Goal: Task Accomplishment & Management: Manage account settings

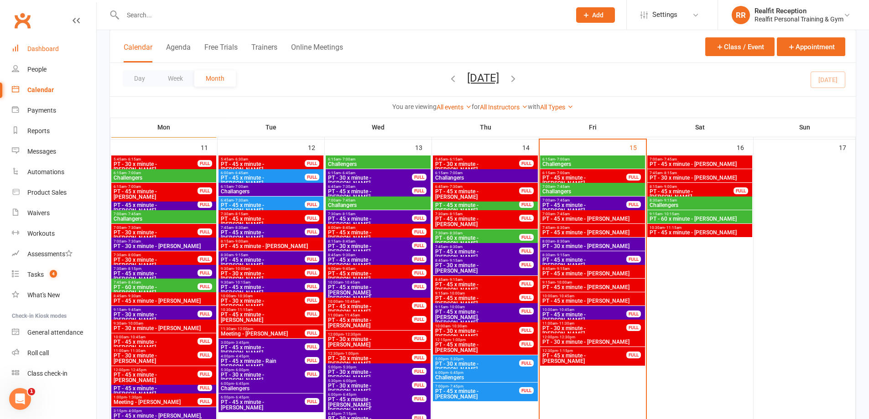
click at [42, 49] on div "Dashboard" at bounding box center [42, 48] width 31 height 7
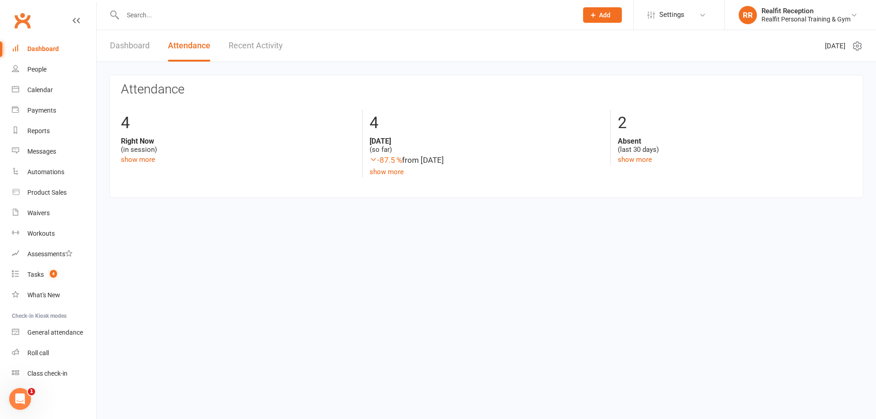
click at [243, 45] on link "Recent Activity" at bounding box center [256, 45] width 54 height 31
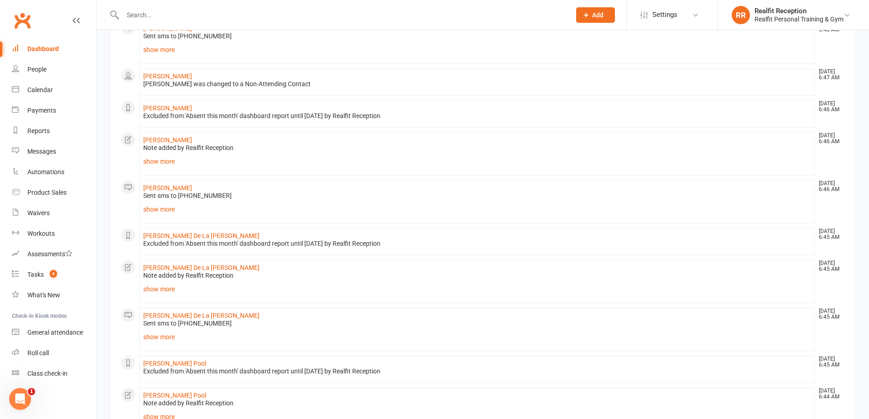
scroll to position [553, 0]
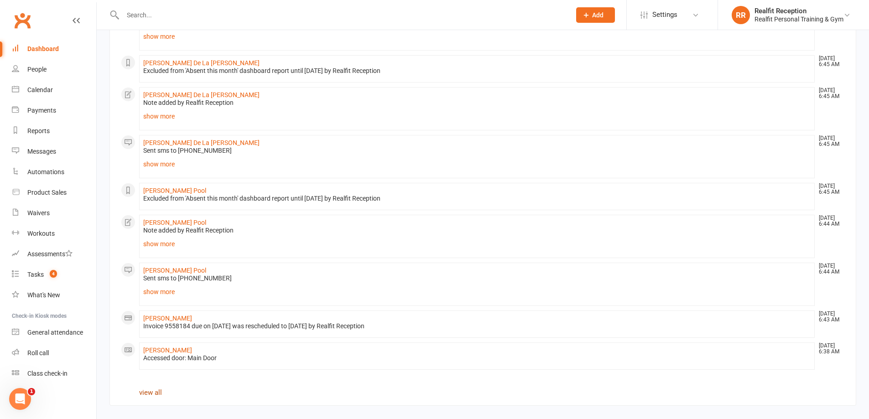
click at [153, 391] on link "view all" at bounding box center [150, 393] width 23 height 8
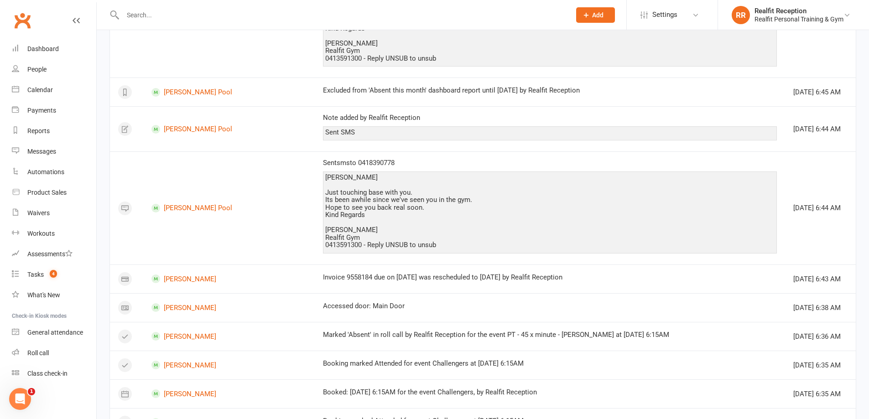
scroll to position [997, 0]
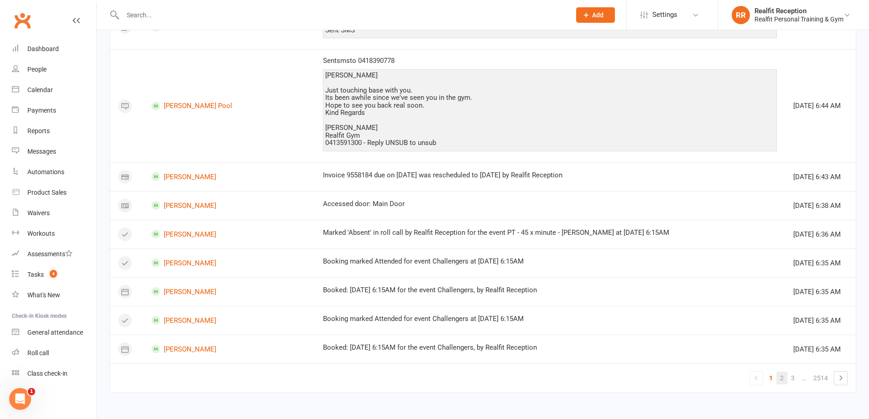
click at [779, 379] on link "2" at bounding box center [782, 378] width 11 height 13
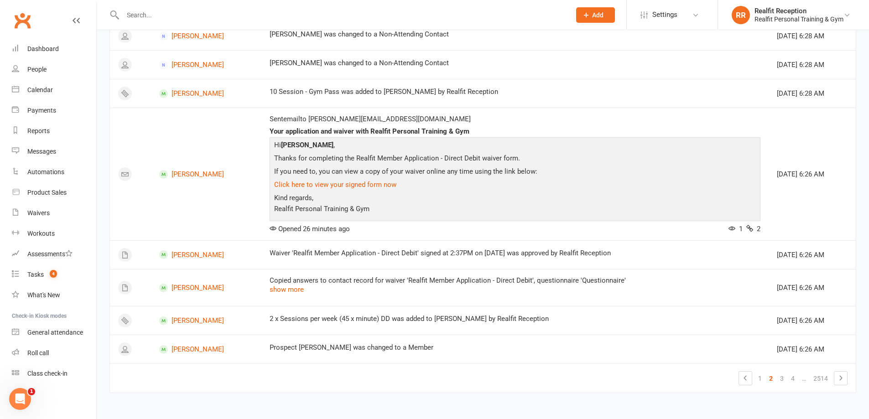
scroll to position [578, 0]
click at [792, 378] on link "4" at bounding box center [792, 378] width 11 height 13
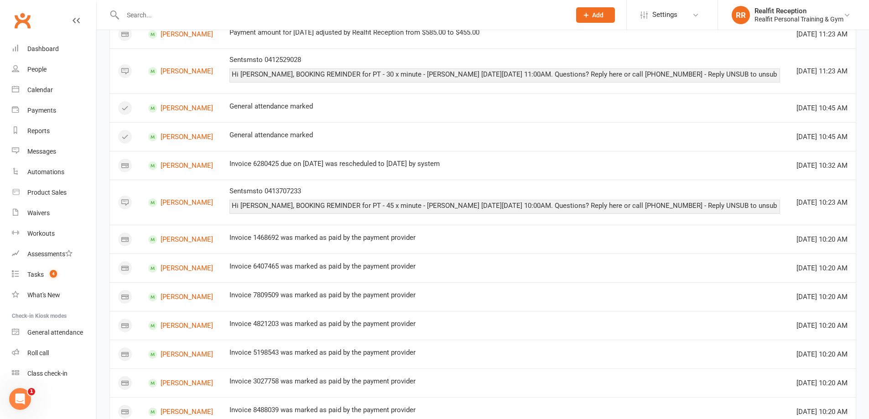
scroll to position [691, 0]
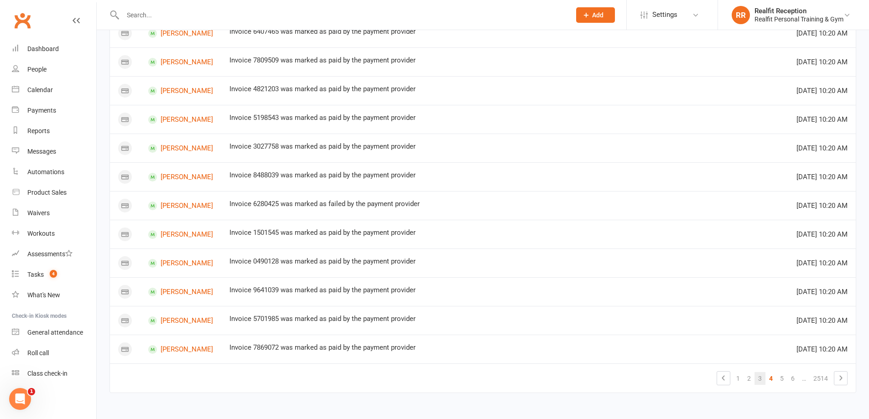
click at [759, 378] on link "3" at bounding box center [760, 378] width 11 height 13
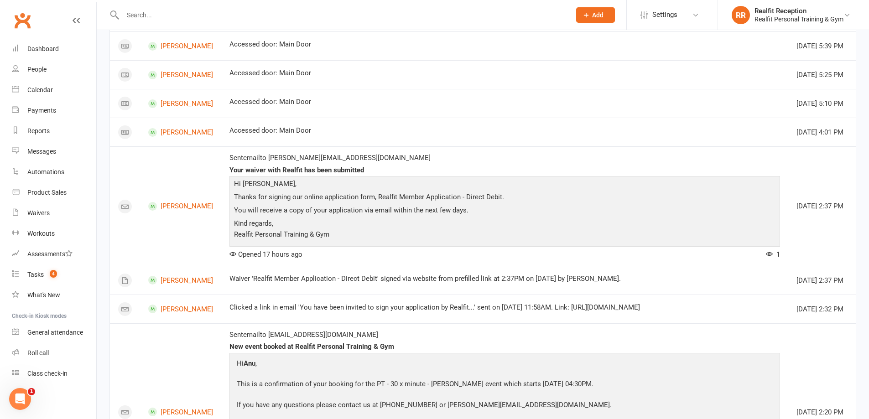
scroll to position [144, 0]
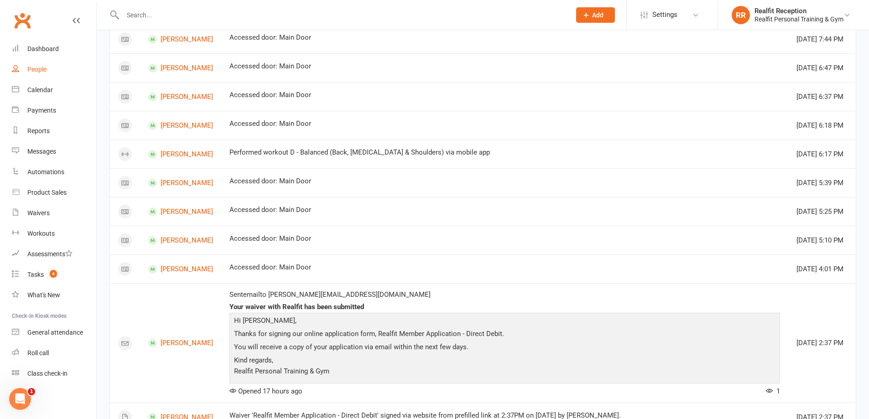
click at [33, 72] on div "People" at bounding box center [36, 69] width 19 height 7
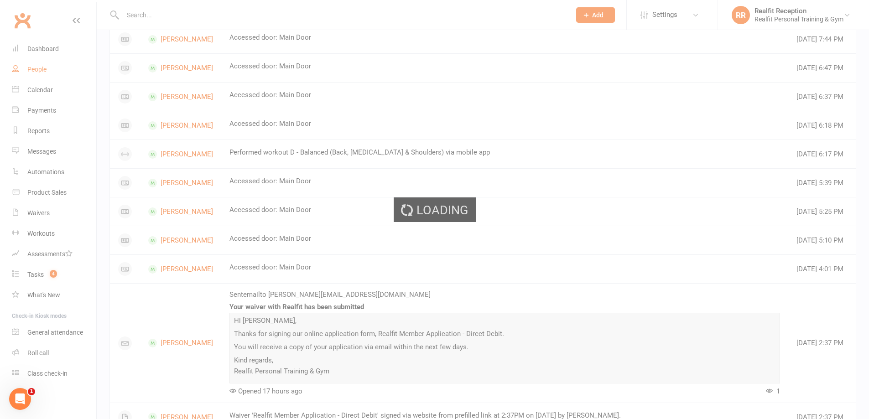
select select "100"
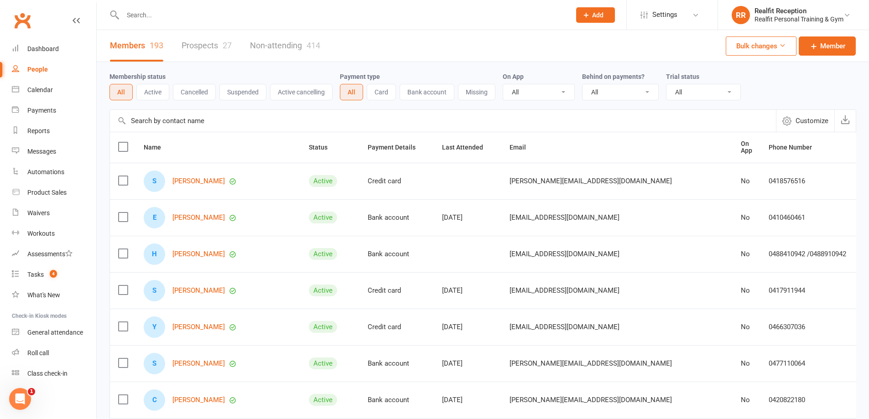
click at [145, 15] on input "text" at bounding box center [342, 15] width 444 height 13
click at [186, 20] on input "text" at bounding box center [342, 15] width 444 height 13
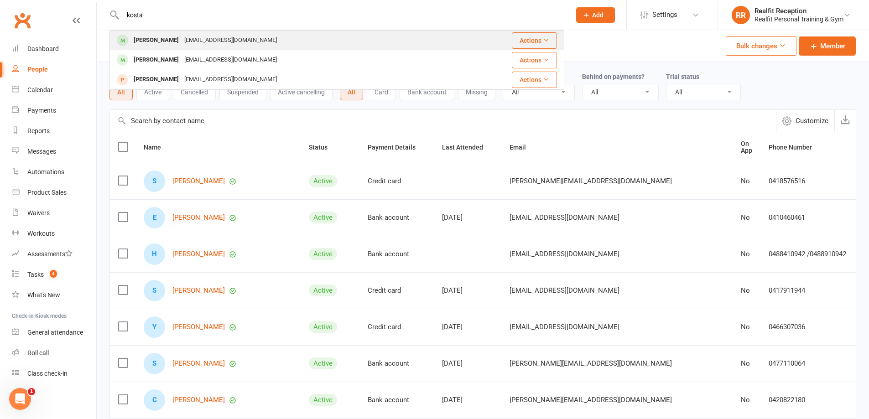
type input "kosta"
click at [186, 44] on div "[EMAIL_ADDRESS][DOMAIN_NAME]" at bounding box center [231, 40] width 98 height 13
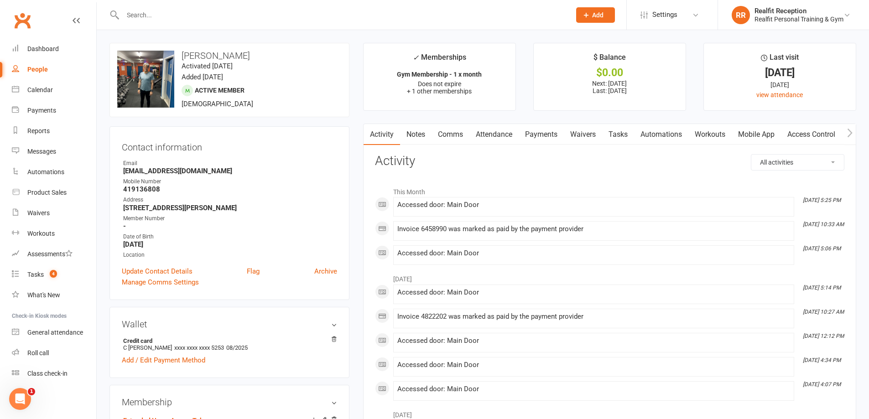
click at [540, 136] on link "Payments" at bounding box center [541, 134] width 45 height 21
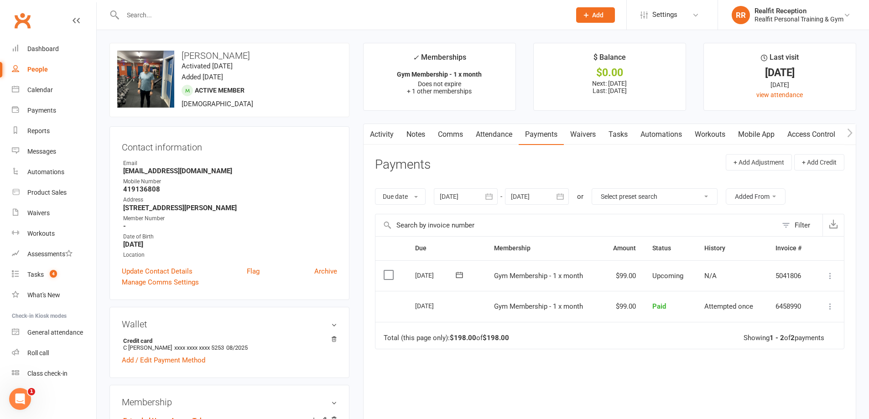
click at [829, 276] on icon at bounding box center [830, 275] width 9 height 9
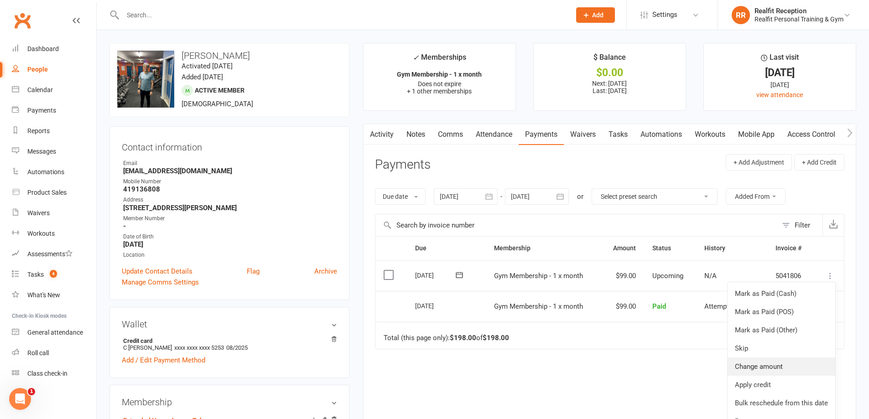
click at [777, 364] on link "Change amount" at bounding box center [782, 367] width 108 height 18
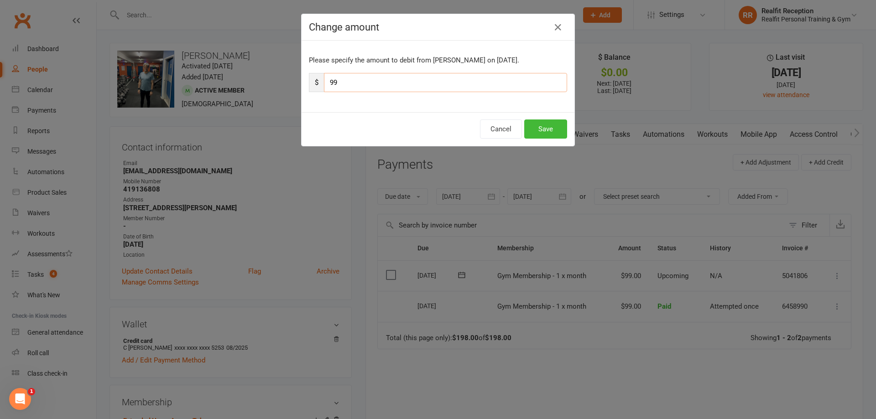
click at [354, 77] on input "99" at bounding box center [445, 82] width 243 height 19
type input "9"
type input "25"
click at [542, 128] on button "Save" at bounding box center [545, 129] width 43 height 19
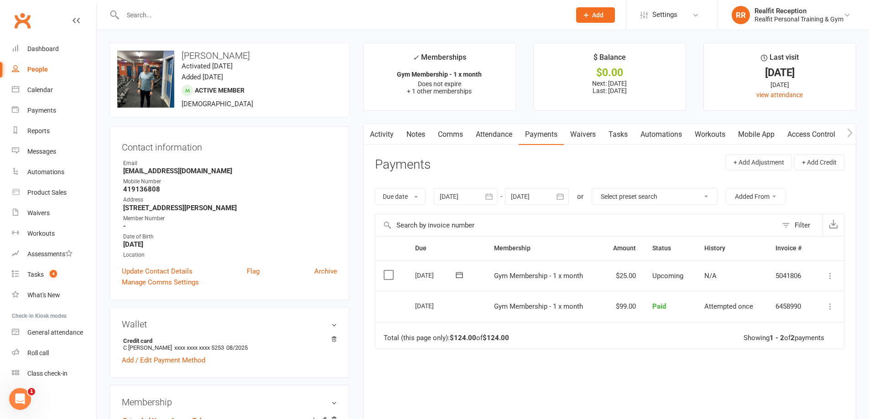
click at [166, 13] on input "text" at bounding box center [342, 15] width 444 height 13
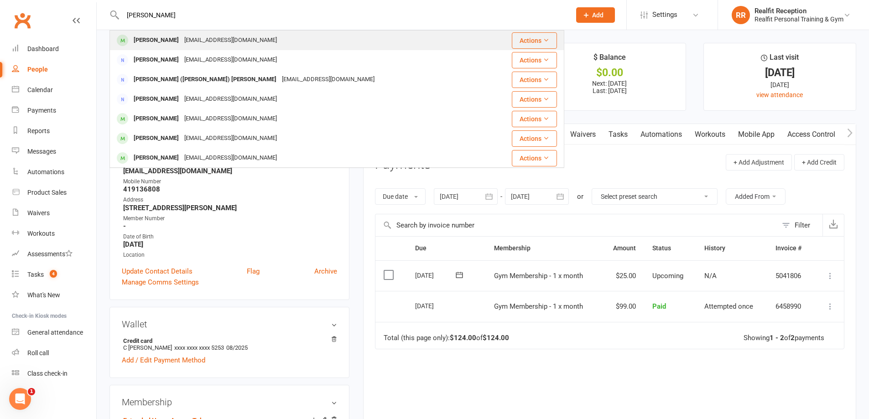
type input "[PERSON_NAME]"
click at [182, 42] on div "[EMAIL_ADDRESS][DOMAIN_NAME]" at bounding box center [231, 40] width 98 height 13
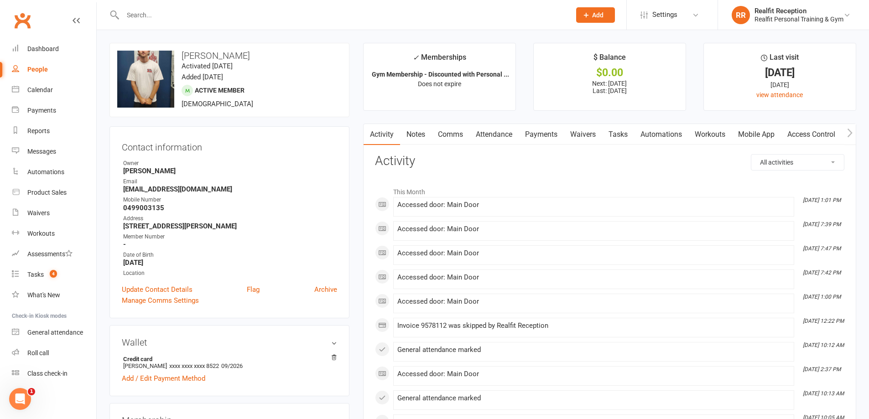
click at [547, 136] on link "Payments" at bounding box center [541, 134] width 45 height 21
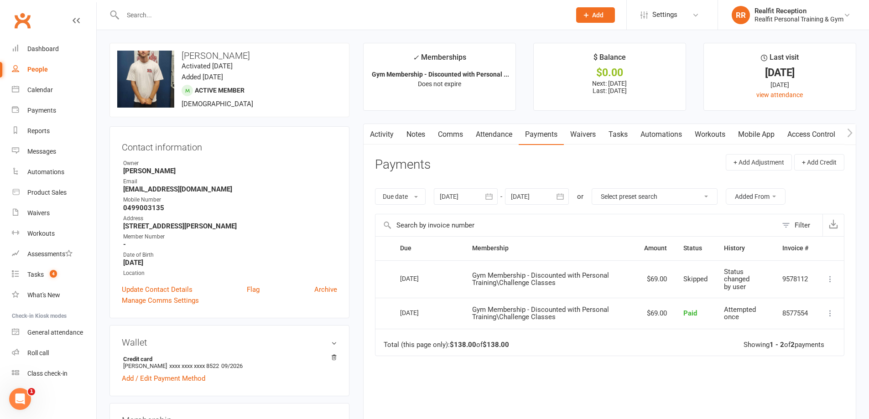
click at [547, 128] on link "Payments" at bounding box center [541, 134] width 45 height 21
click at [150, 15] on input "text" at bounding box center [342, 15] width 444 height 13
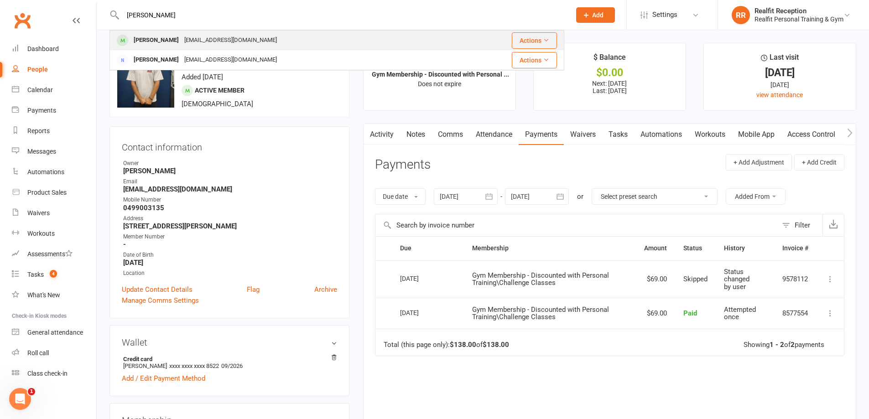
type input "[PERSON_NAME]"
click at [162, 34] on div "[PERSON_NAME]" at bounding box center [156, 40] width 51 height 13
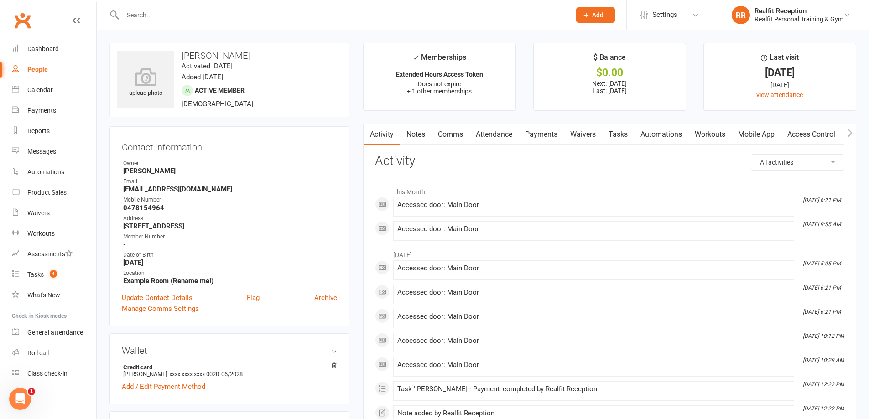
click at [192, 13] on input "text" at bounding box center [342, 15] width 444 height 13
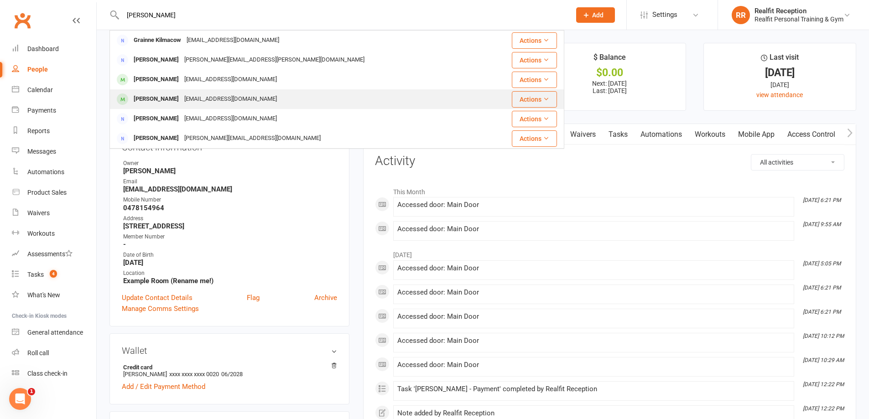
type input "[PERSON_NAME]"
click at [182, 102] on div "[EMAIL_ADDRESS][DOMAIN_NAME]" at bounding box center [231, 99] width 98 height 13
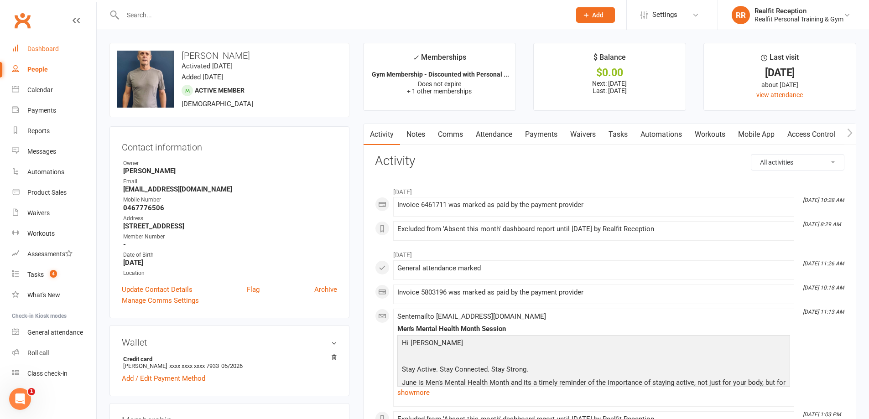
click at [47, 49] on div "Dashboard" at bounding box center [42, 48] width 31 height 7
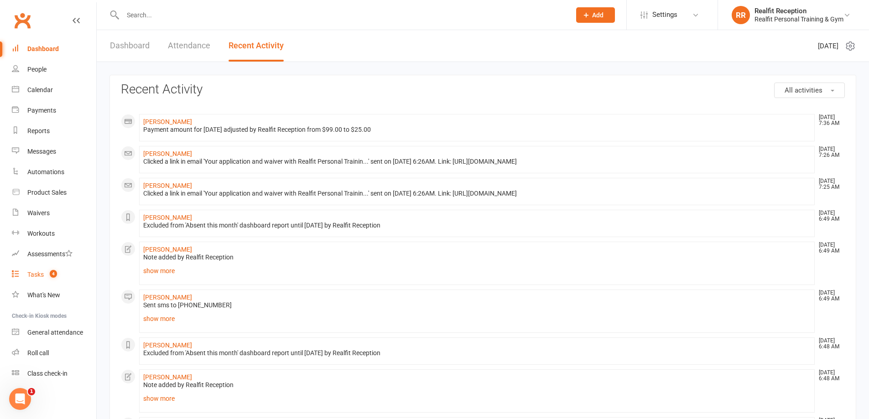
click at [41, 276] on div "Tasks" at bounding box center [35, 274] width 16 height 7
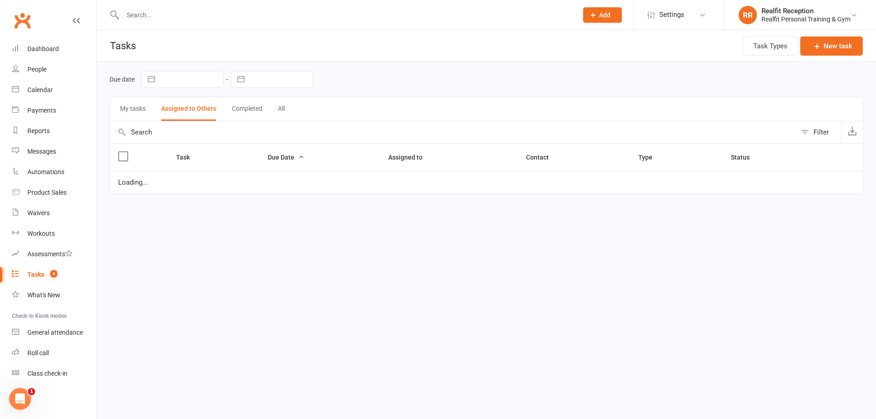
select select "started"
select select "waiting"
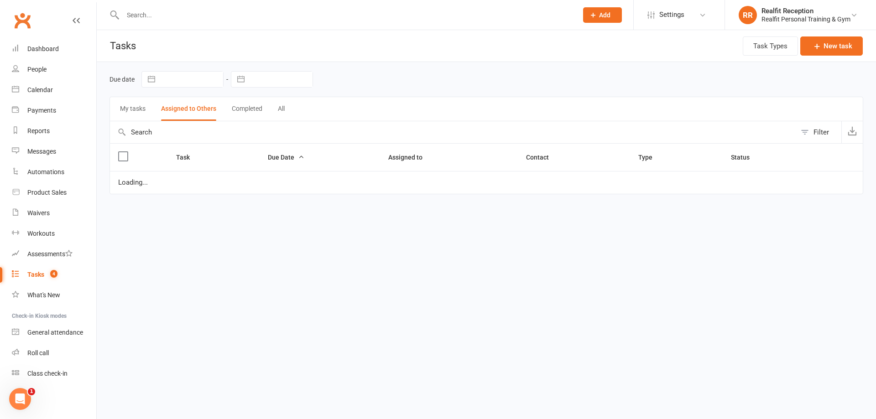
select select "waiting"
select select "started"
select select "waiting"
select select "started"
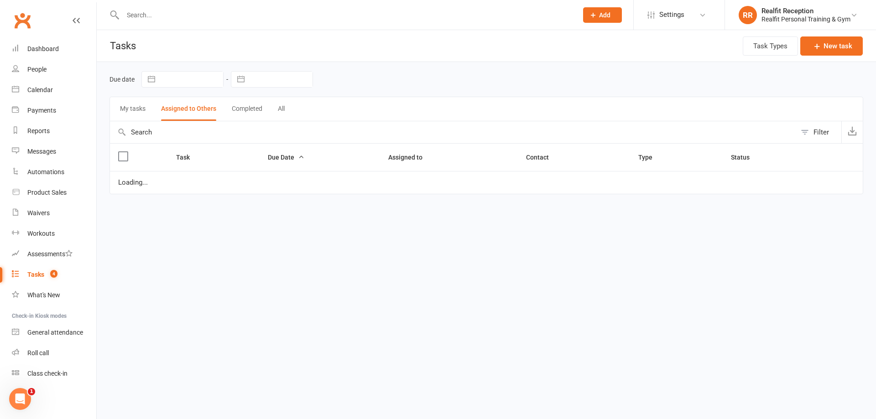
select select "waiting"
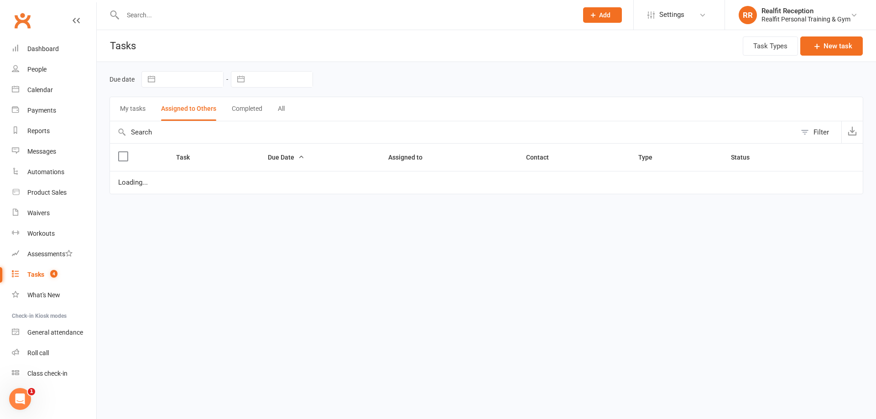
select select "waiting"
select select "started"
select select "waiting"
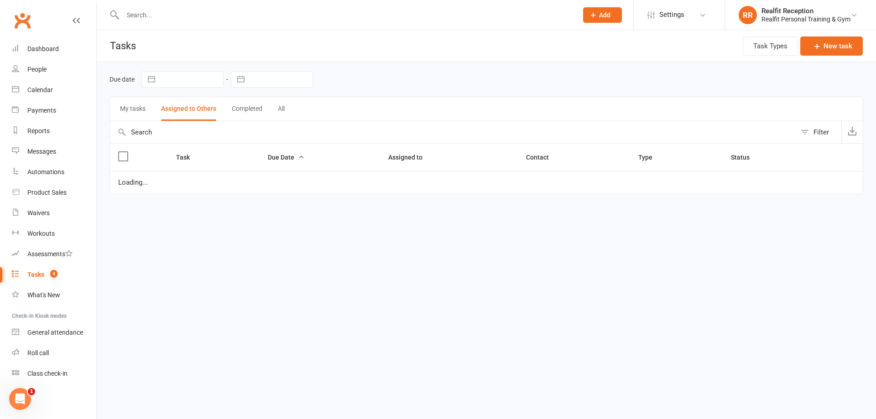
select select "started"
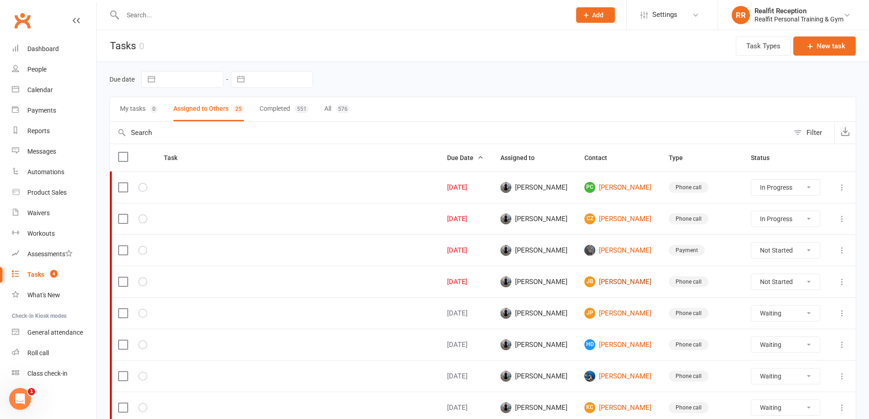
click at [619, 278] on link "[PERSON_NAME] [PERSON_NAME]" at bounding box center [618, 281] width 68 height 11
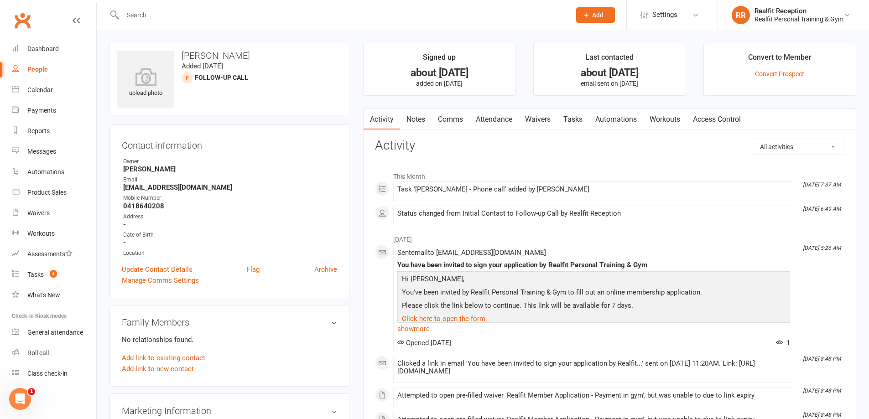
click at [425, 118] on link "Notes" at bounding box center [415, 119] width 31 height 21
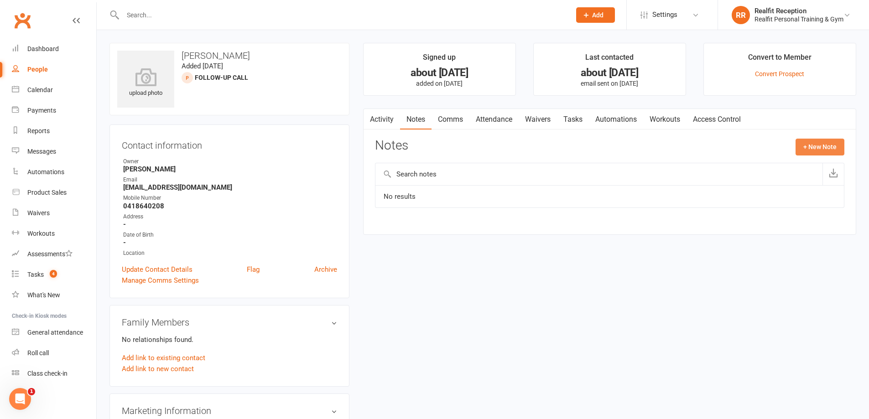
click at [805, 147] on button "+ New Note" at bounding box center [820, 147] width 49 height 16
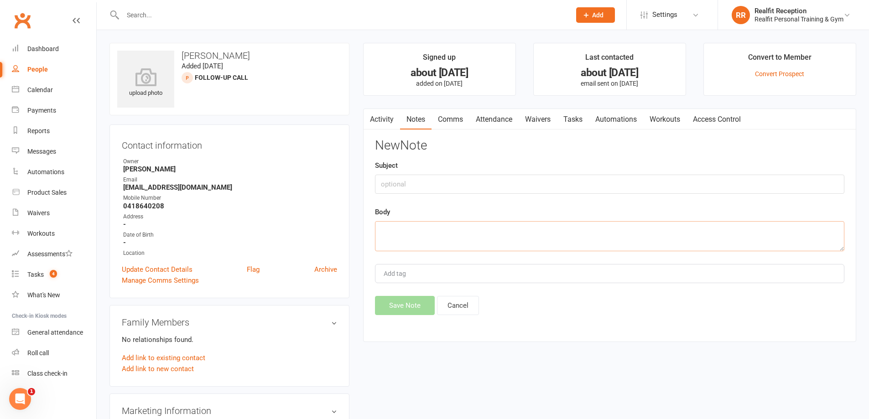
click at [423, 225] on textarea at bounding box center [609, 236] width 469 height 30
click at [384, 231] on textarea "`Sent SMS" at bounding box center [609, 236] width 469 height 30
type textarea "Sent SMS"
click at [402, 304] on button "Save Note" at bounding box center [405, 305] width 60 height 19
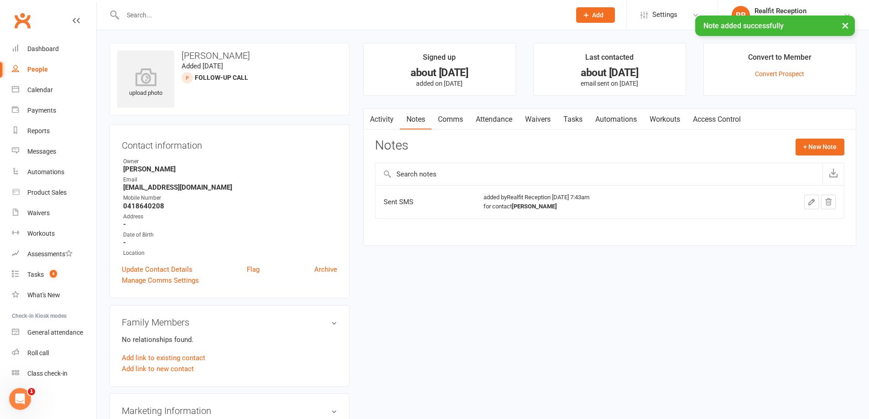
click at [577, 116] on link "Tasks" at bounding box center [573, 119] width 32 height 21
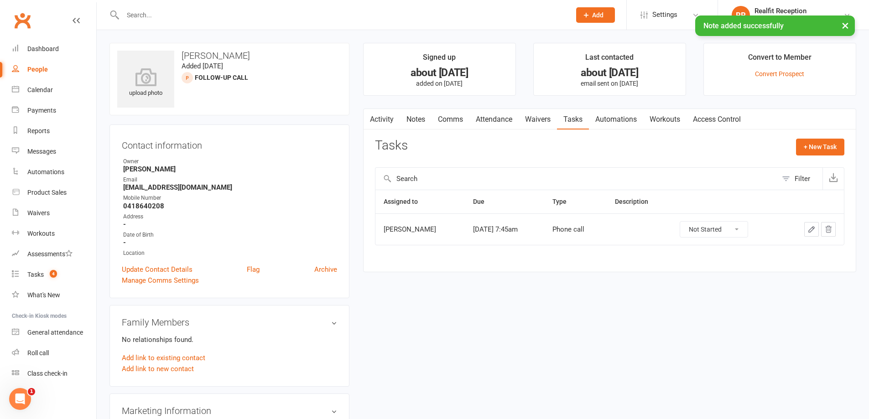
drag, startPoint x: 735, startPoint y: 229, endPoint x: 735, endPoint y: 235, distance: 6.8
click at [735, 229] on select "Not Started In Progress Waiting Complete" at bounding box center [714, 230] width 68 height 16
click at [688, 222] on select "Not Started In Progress Waiting Complete" at bounding box center [714, 230] width 68 height 16
select select "waiting"
click at [806, 228] on button "button" at bounding box center [811, 229] width 15 height 15
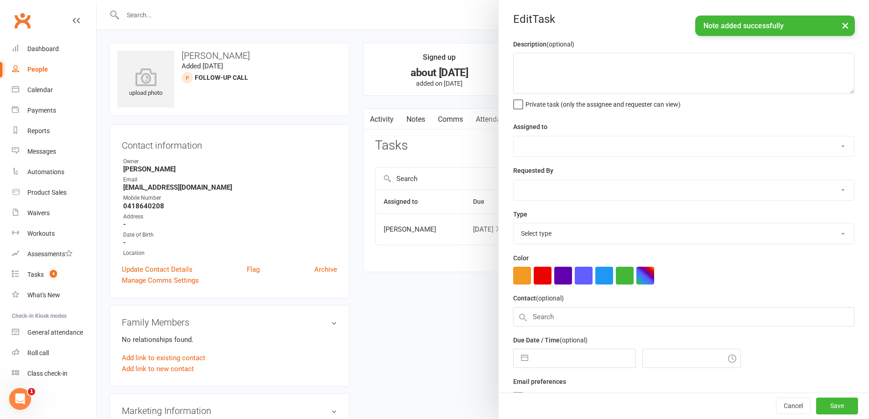
select select "49223"
type input "[DATE]"
type input "7:45am"
select select "26751"
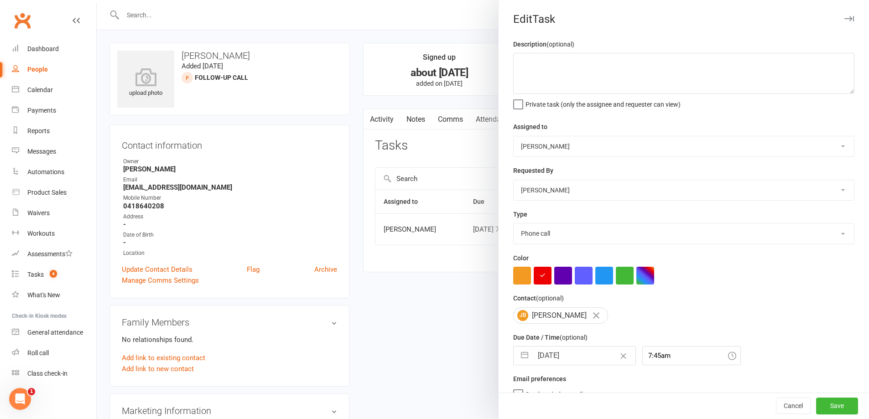
click at [583, 358] on input "[DATE]" at bounding box center [584, 356] width 103 height 18
select select "6"
select select "2025"
select select "7"
select select "2025"
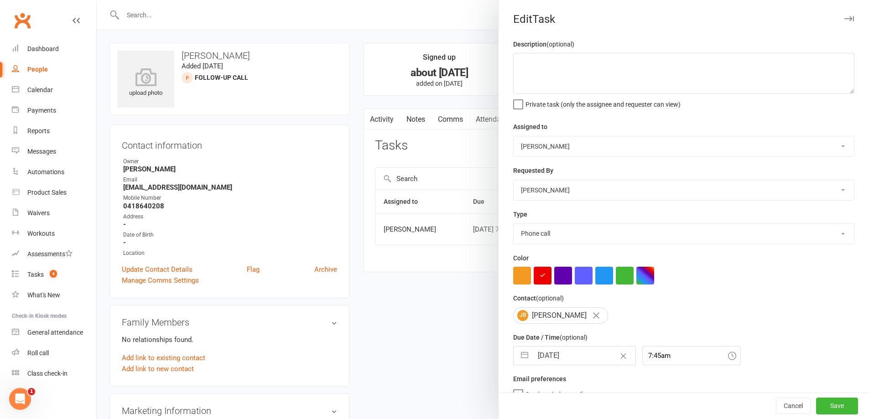
select select "8"
select select "2025"
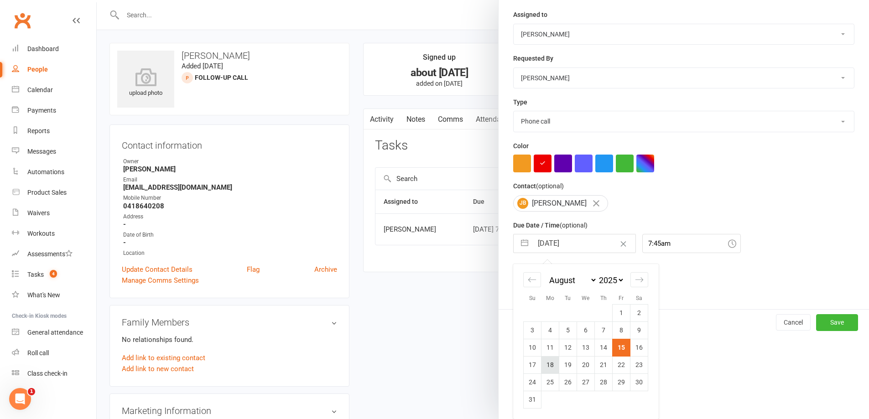
click at [544, 364] on td "18" at bounding box center [551, 364] width 18 height 17
type input "[DATE]"
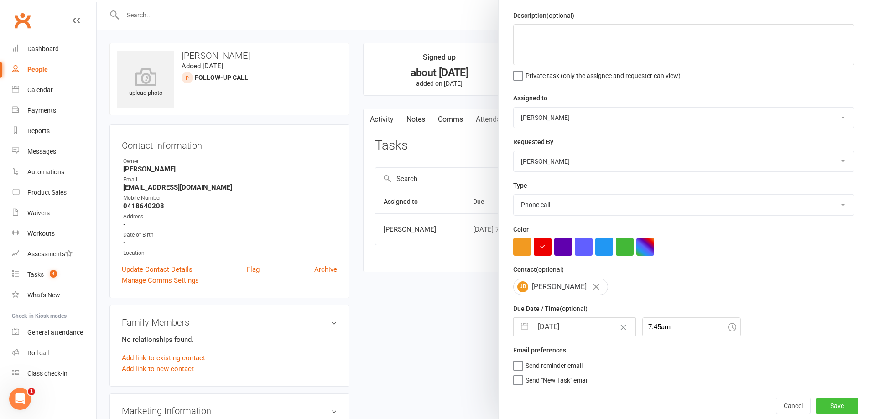
click at [816, 404] on button "Save" at bounding box center [837, 406] width 42 height 16
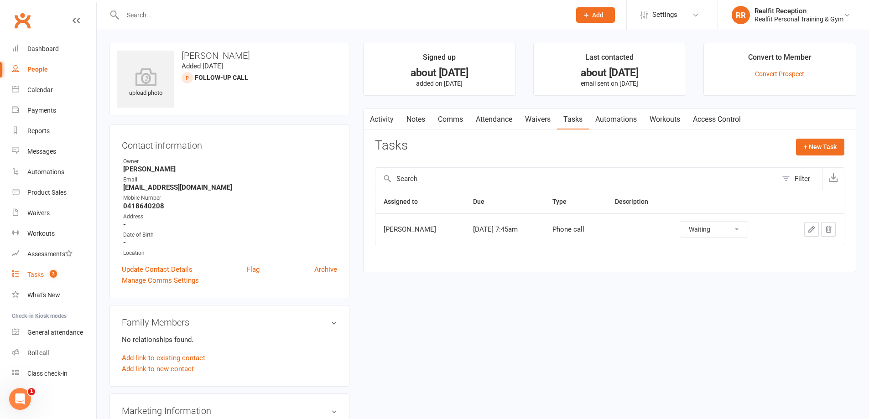
click at [29, 275] on div "Tasks" at bounding box center [35, 274] width 16 height 7
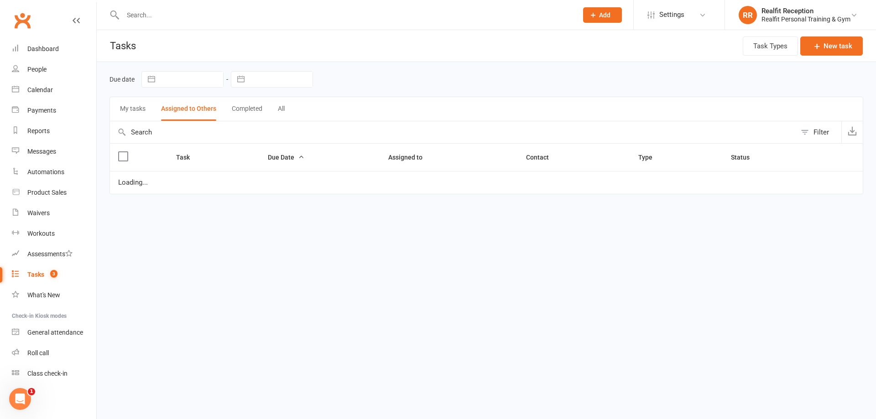
select select "started"
select select "waiting"
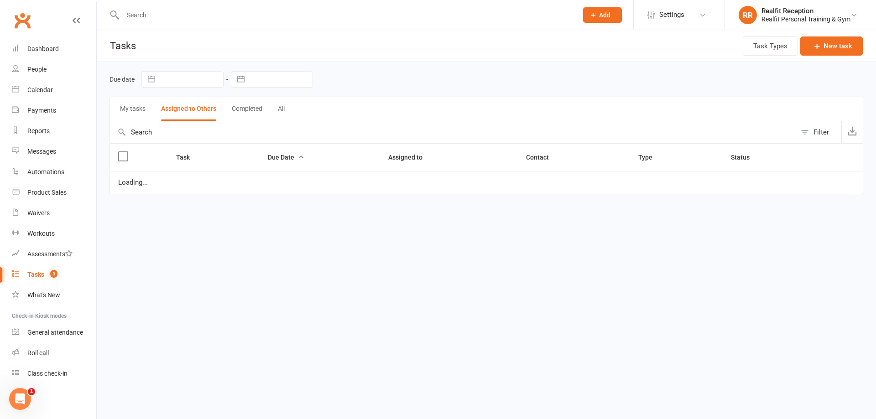
select select "waiting"
select select "started"
select select "waiting"
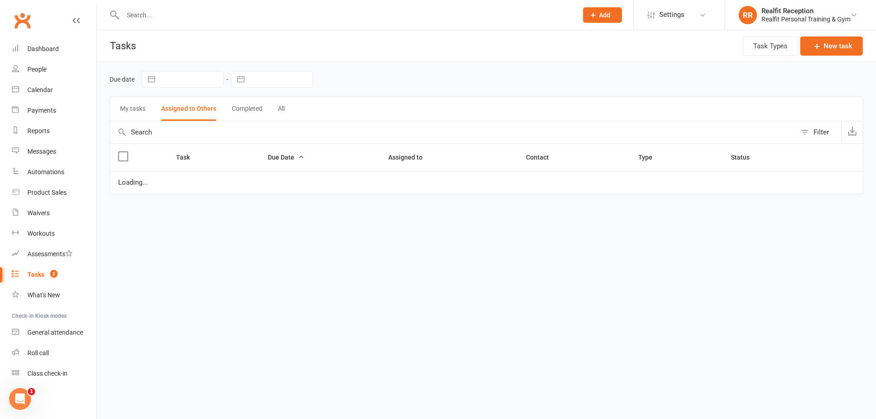
select select "started"
select select "waiting"
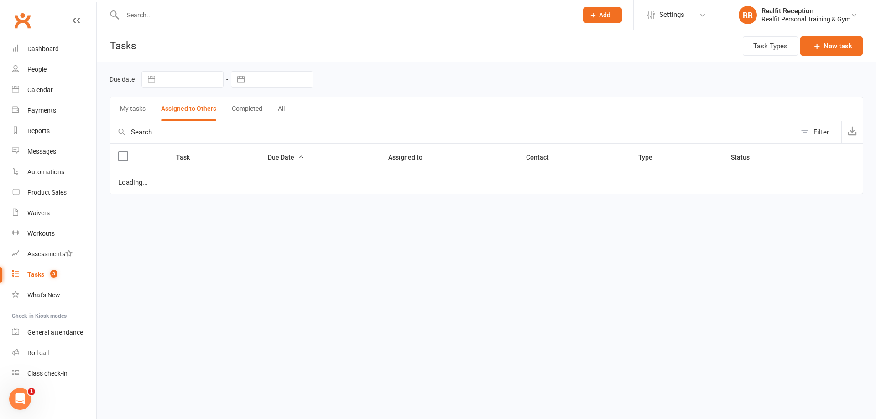
select select "waiting"
select select "started"
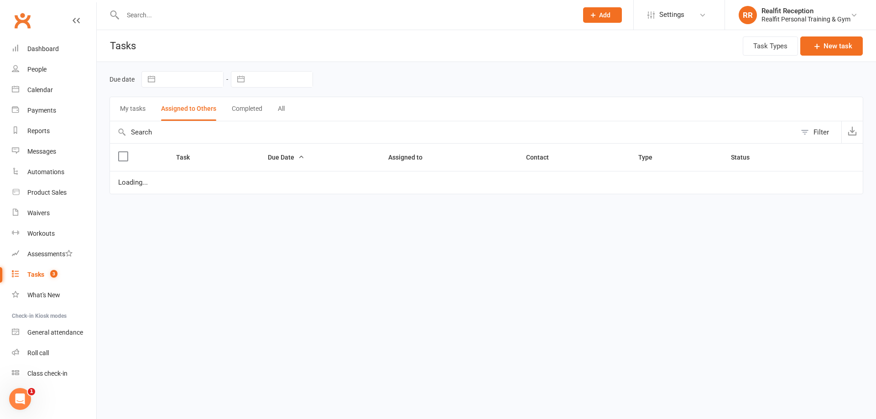
select select "waiting"
select select "started"
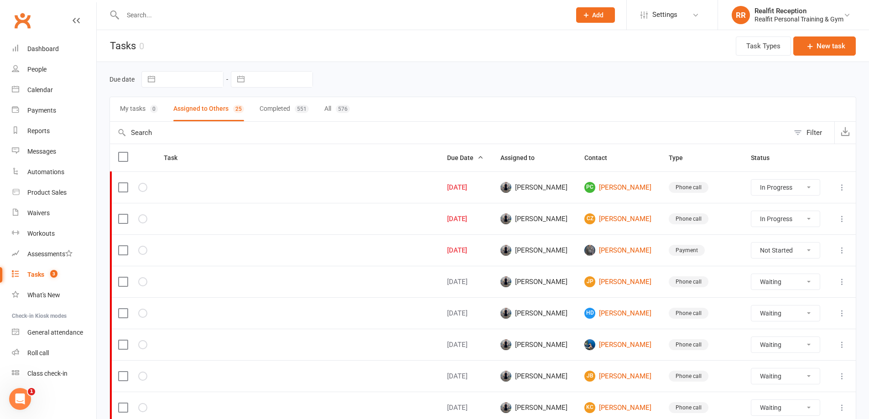
click at [174, 10] on input "text" at bounding box center [342, 15] width 444 height 13
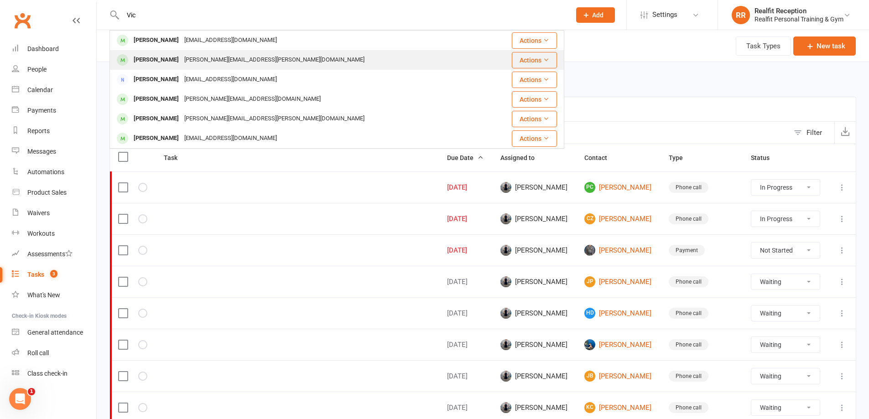
type input "Vic"
click at [182, 64] on div "[PERSON_NAME][EMAIL_ADDRESS][PERSON_NAME][DOMAIN_NAME]" at bounding box center [275, 59] width 186 height 13
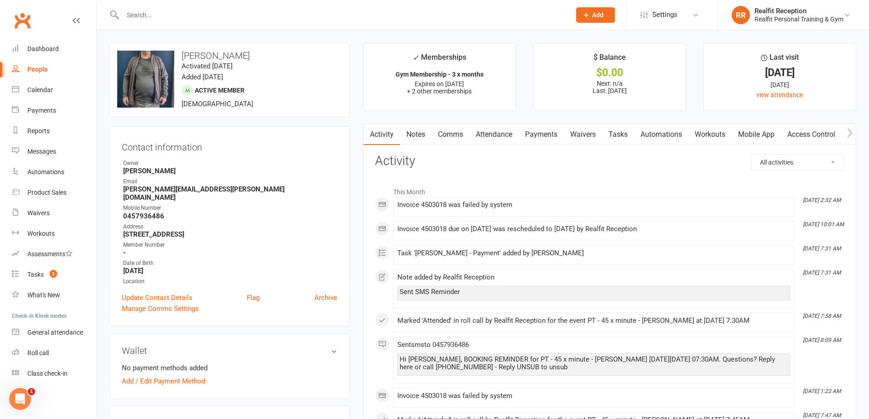
click at [555, 134] on link "Payments" at bounding box center [541, 134] width 45 height 21
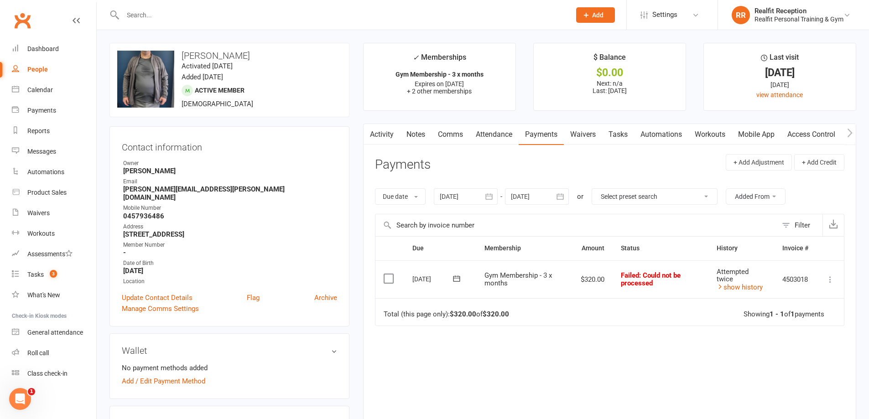
click at [827, 279] on icon at bounding box center [830, 279] width 9 height 9
click at [818, 318] on link "Mark as Paid (POS)" at bounding box center [790, 316] width 90 height 18
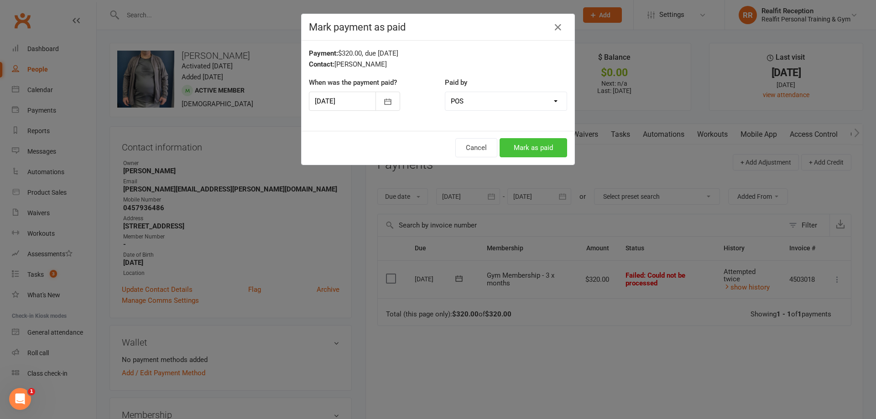
click at [512, 141] on button "Mark as paid" at bounding box center [534, 147] width 68 height 19
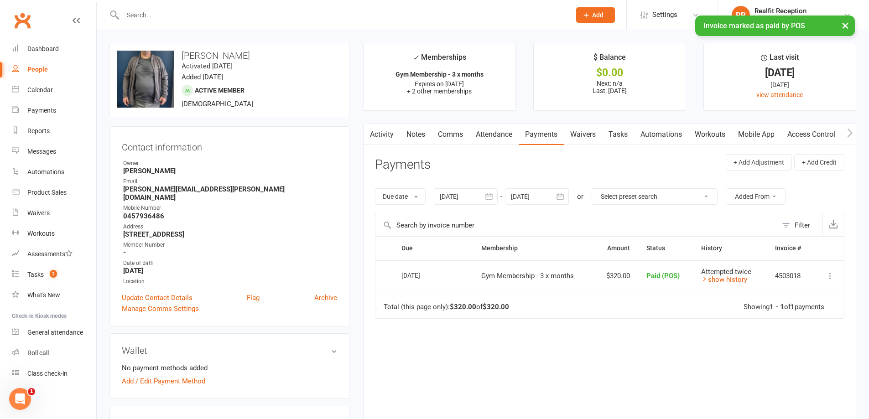
click at [625, 135] on link "Tasks" at bounding box center [618, 134] width 32 height 21
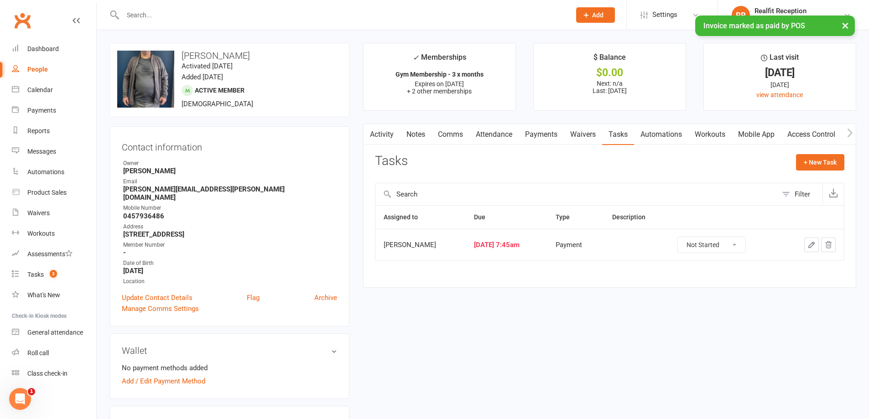
click at [704, 247] on select "Not Started In Progress Waiting Complete" at bounding box center [712, 245] width 68 height 16
click at [686, 237] on select "Not Started In Progress Waiting Complete" at bounding box center [712, 245] width 68 height 16
select select "unstarted"
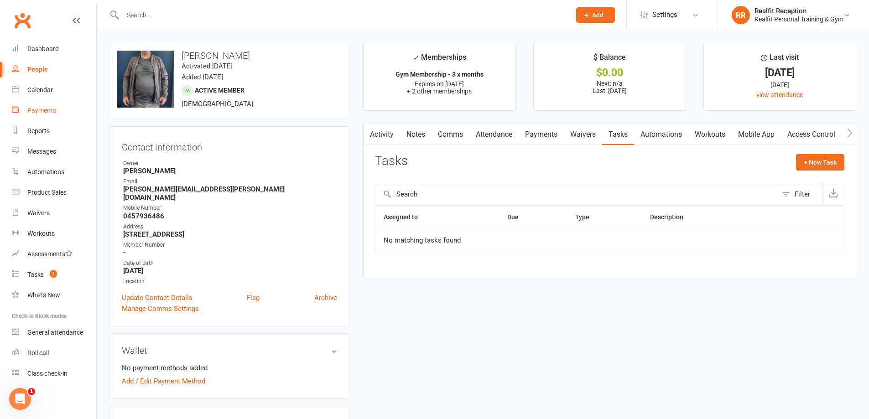
click at [40, 112] on div "Payments" at bounding box center [41, 110] width 29 height 7
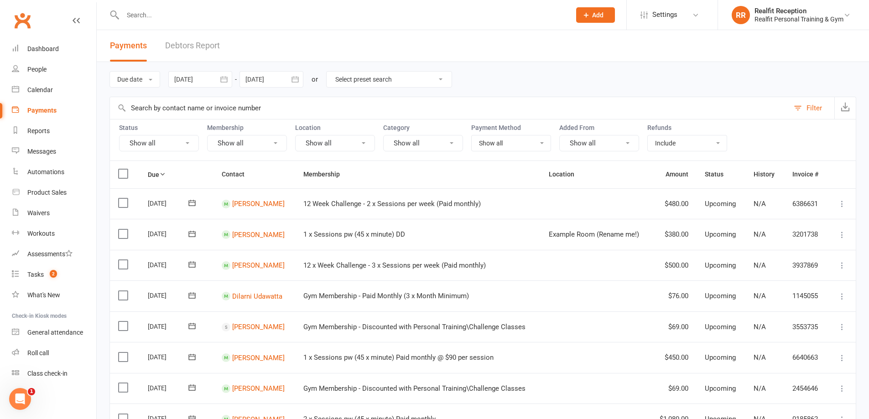
click at [185, 52] on link "Debtors Report" at bounding box center [192, 45] width 55 height 31
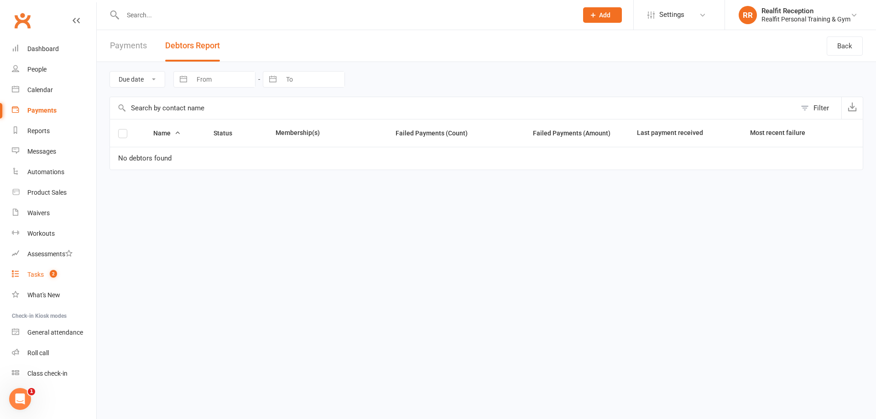
click at [33, 279] on link "Tasks 2" at bounding box center [54, 275] width 84 height 21
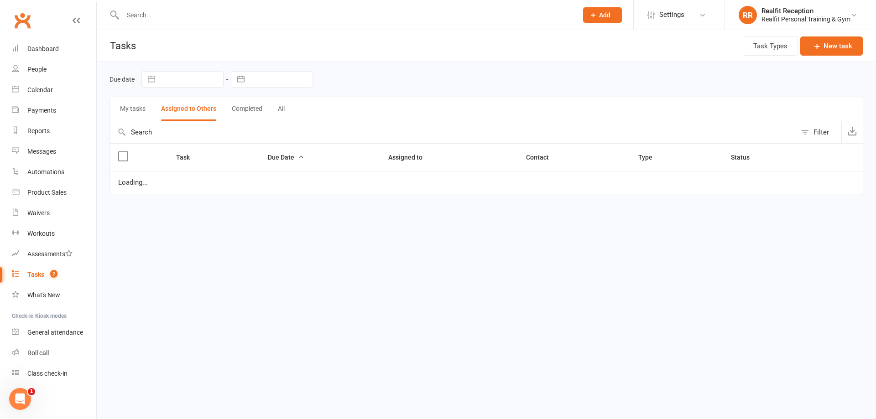
select select "started"
select select "waiting"
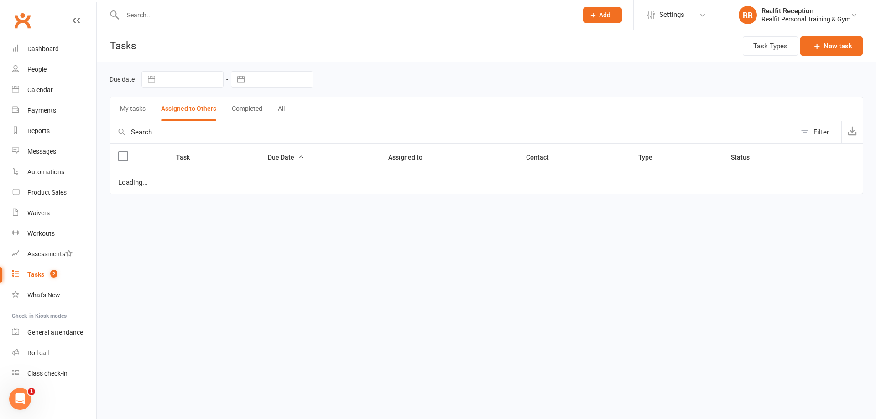
select select "waiting"
select select "started"
select select "waiting"
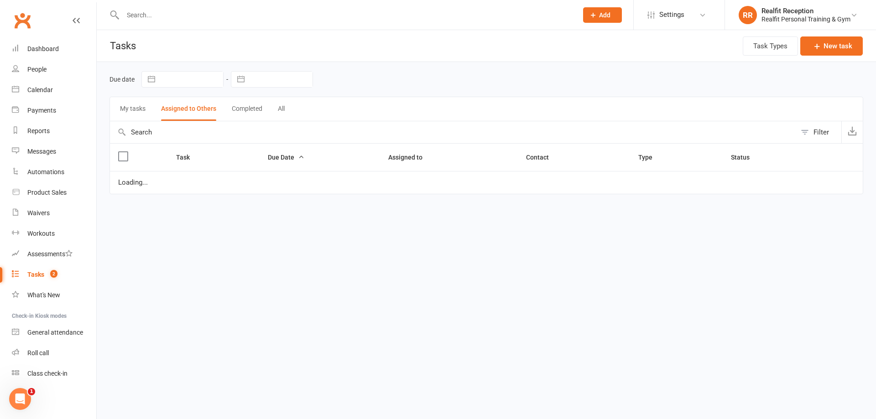
select select "started"
select select "waiting"
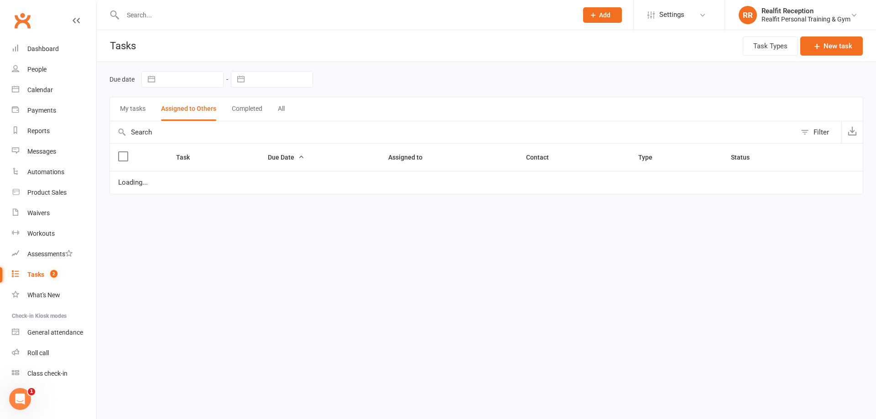
select select "waiting"
select select "started"
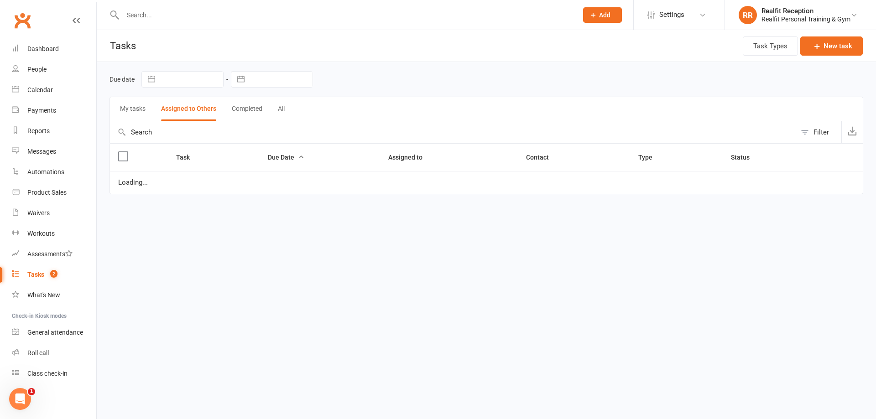
select select "waiting"
select select "started"
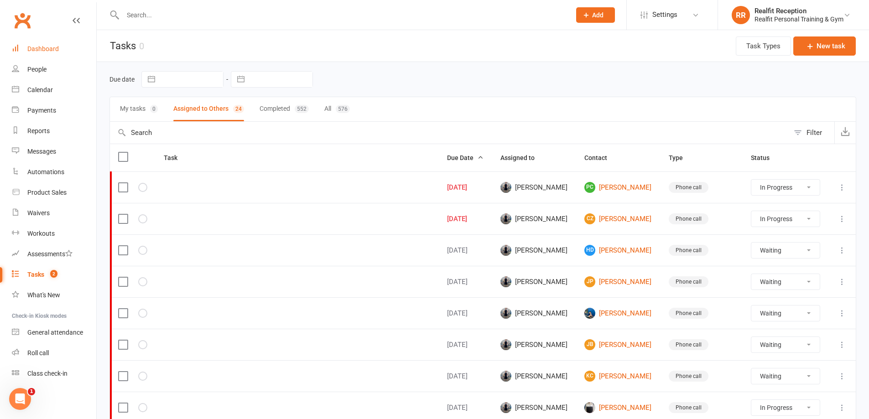
click at [41, 44] on link "Dashboard" at bounding box center [54, 49] width 84 height 21
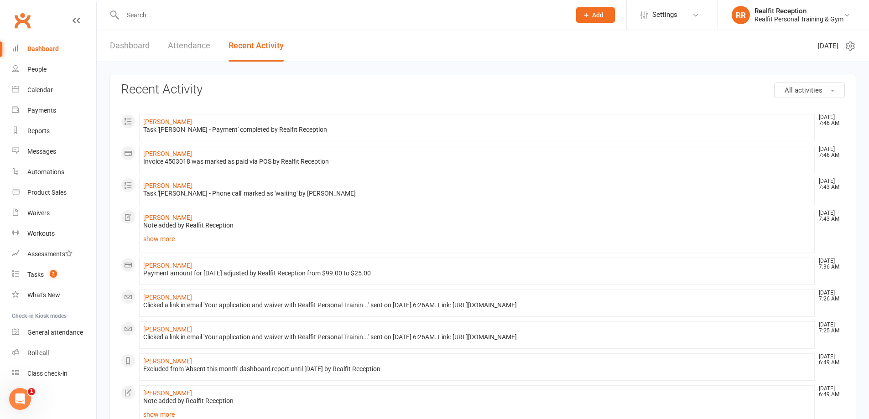
click at [161, 126] on div "Task '[PERSON_NAME] - Payment' completed by Realfit Reception" at bounding box center [476, 130] width 667 height 8
click at [161, 124] on link "[PERSON_NAME]" at bounding box center [167, 121] width 49 height 7
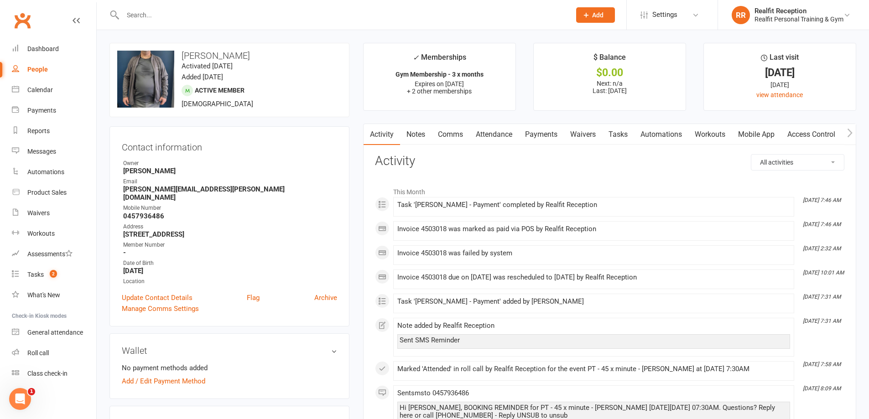
click at [800, 133] on link "Access Control" at bounding box center [811, 134] width 61 height 21
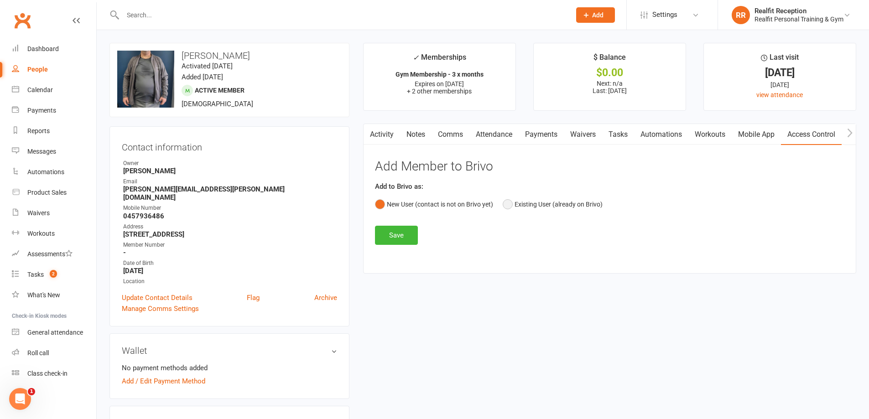
click at [567, 204] on button "Existing User (already on Brivo)" at bounding box center [553, 204] width 100 height 17
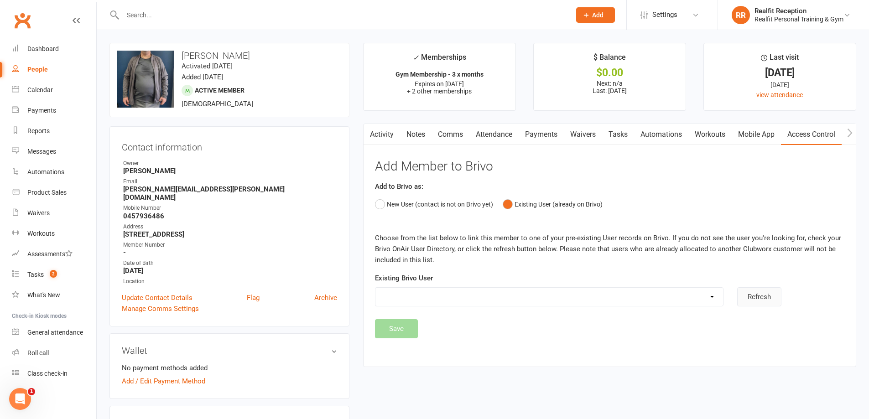
click at [771, 300] on button "Refresh" at bounding box center [759, 296] width 44 height 19
click at [554, 302] on select "[PERSON_NAME] [PERSON_NAME] [PERSON_NAME] [PERSON_NAME] [PERSON_NAME] [PERSON_N…" at bounding box center [549, 297] width 348 height 18
select select "1"
click at [375, 288] on select "[PERSON_NAME] [PERSON_NAME] [PERSON_NAME] [PERSON_NAME] [PERSON_NAME] [PERSON_N…" at bounding box center [549, 297] width 348 height 18
click at [403, 328] on button "Save" at bounding box center [396, 328] width 43 height 19
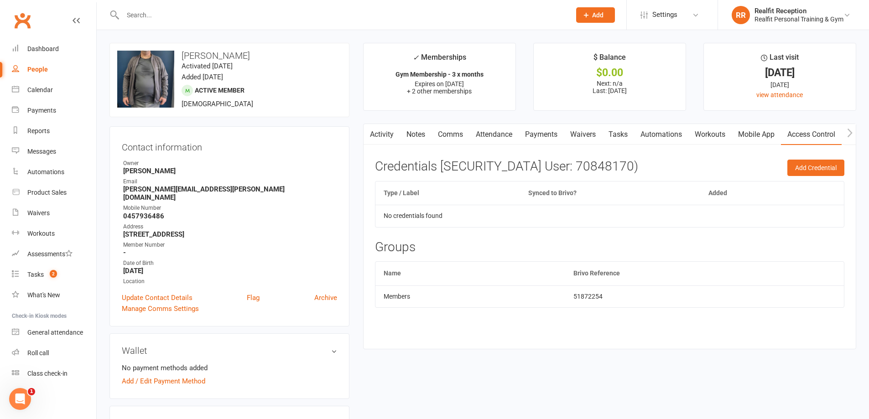
click at [800, 134] on link "Access Control" at bounding box center [811, 134] width 61 height 21
click at [53, 52] on div "Dashboard" at bounding box center [42, 48] width 31 height 7
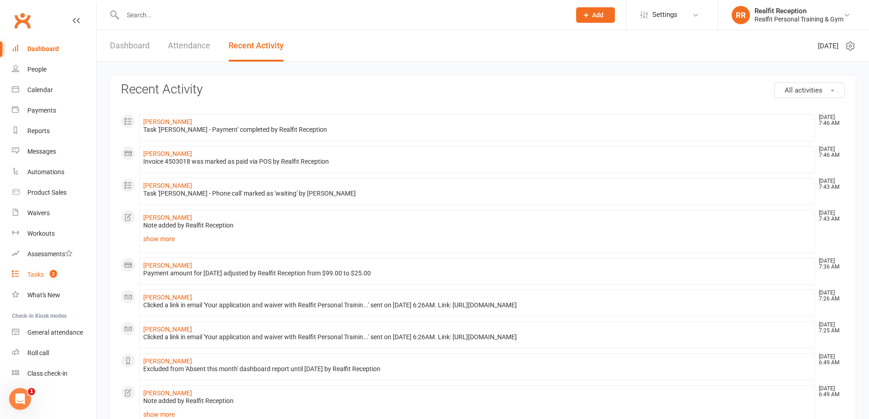
click at [42, 275] on div "Tasks" at bounding box center [35, 274] width 16 height 7
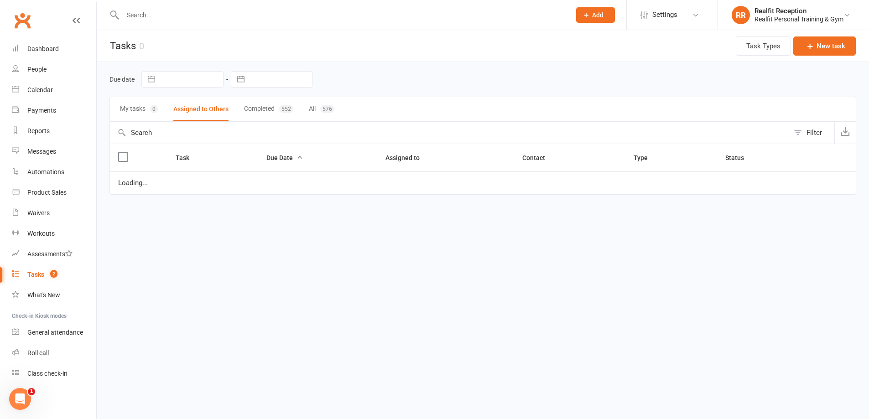
select select "started"
select select "waiting"
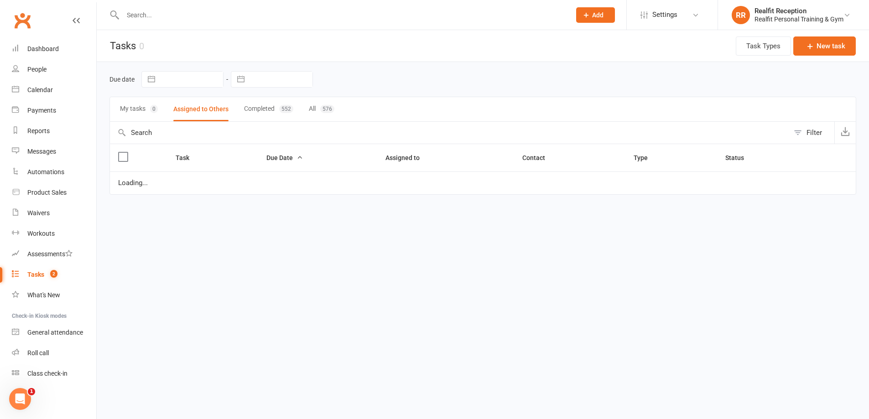
select select "waiting"
select select "started"
select select "waiting"
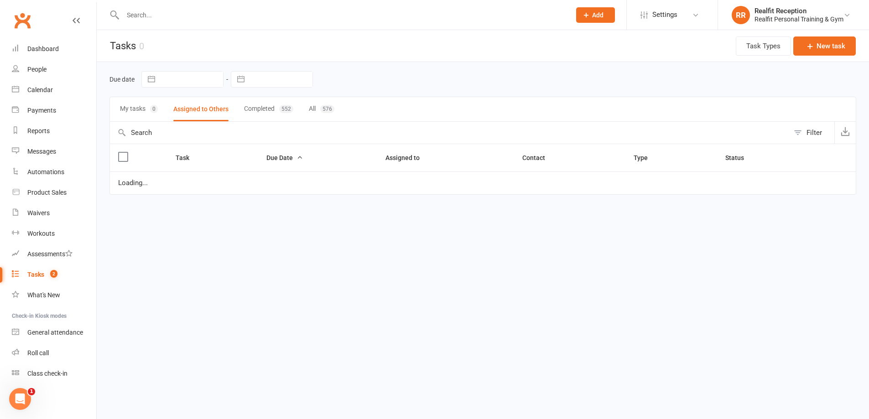
select select "started"
select select "waiting"
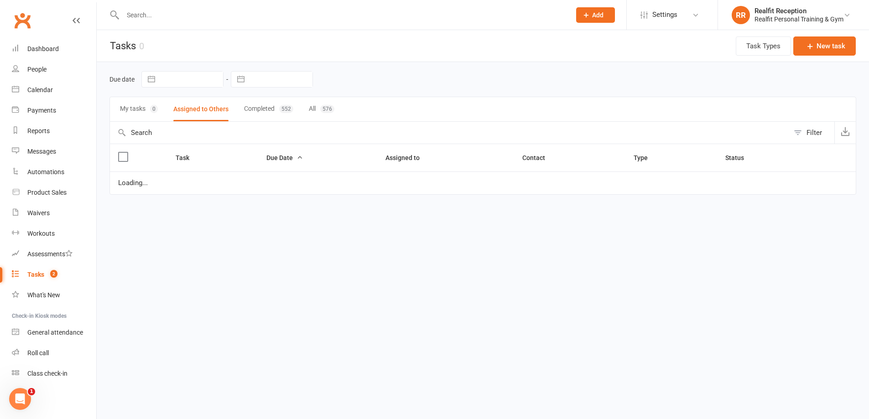
select select "waiting"
select select "started"
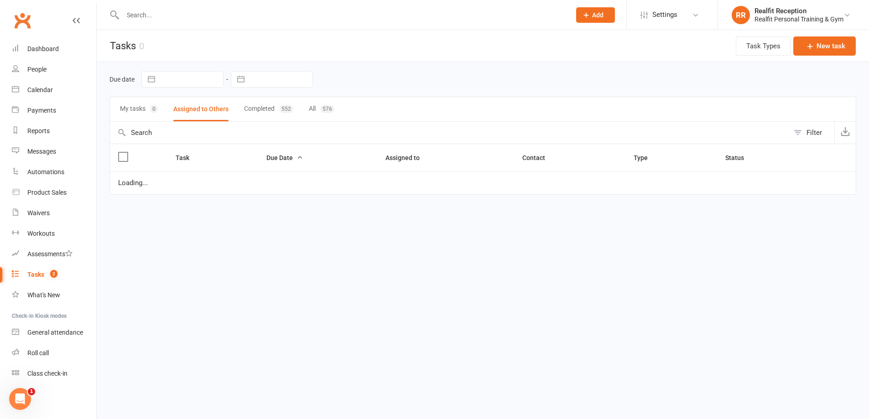
select select "waiting"
select select "started"
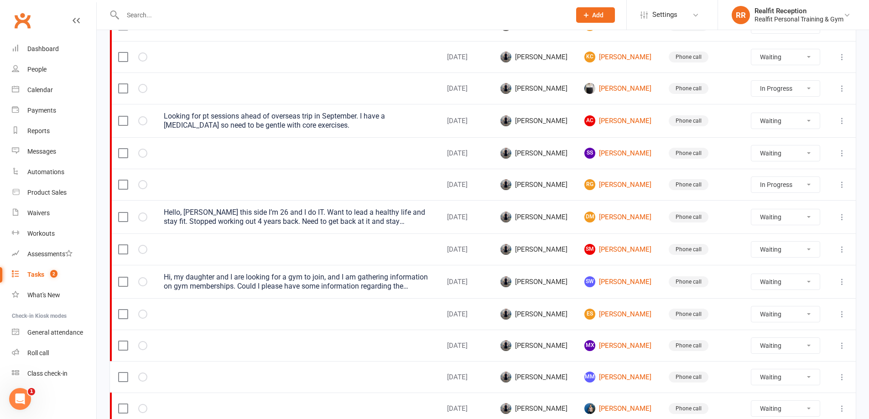
scroll to position [91, 0]
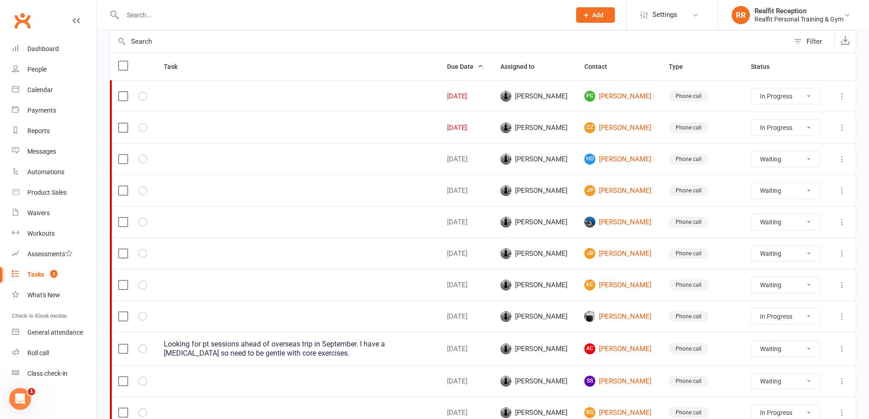
click at [534, 70] on button "Assigned to" at bounding box center [522, 66] width 44 height 11
select select "started"
select select "waiting"
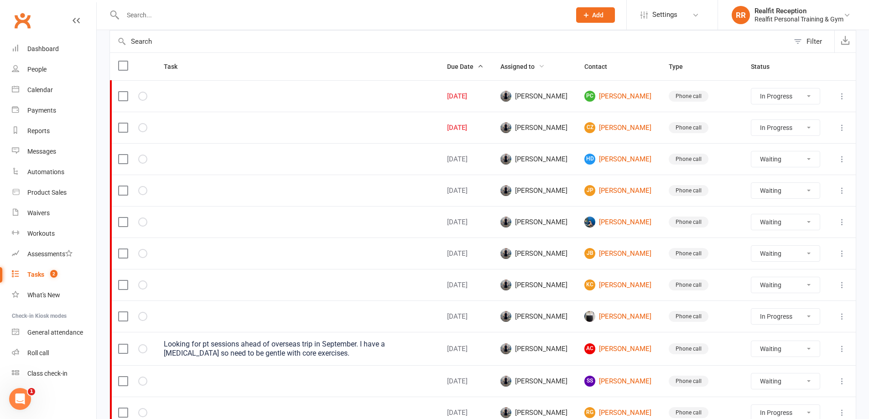
select select "waiting"
select select "started"
select select "waiting"
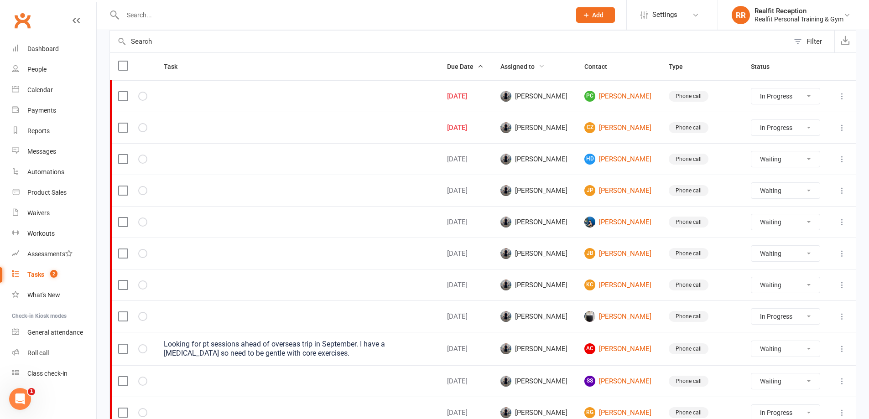
select select "waiting"
select select "started"
select select "waiting"
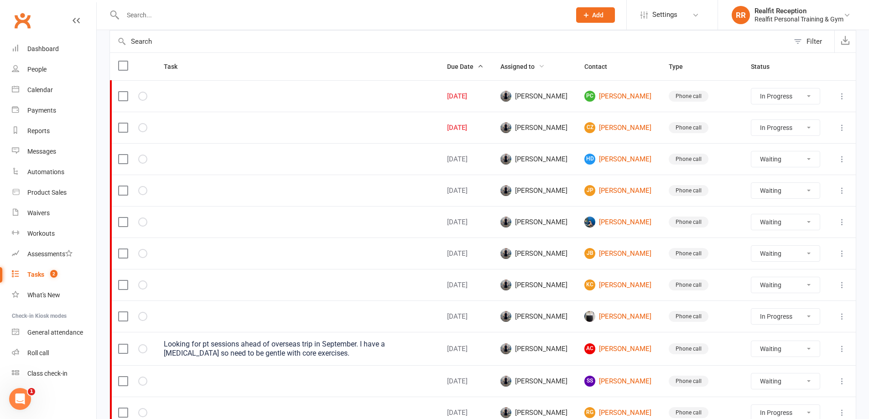
select select "waiting"
select select "started"
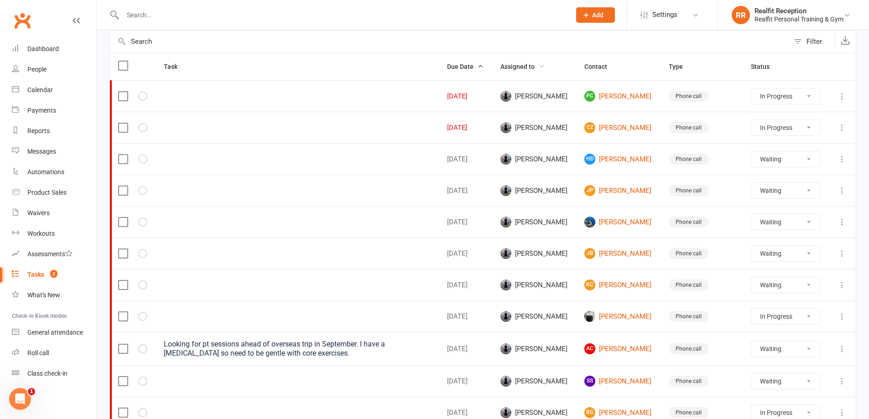
select select "started"
select select "waiting"
select select "started"
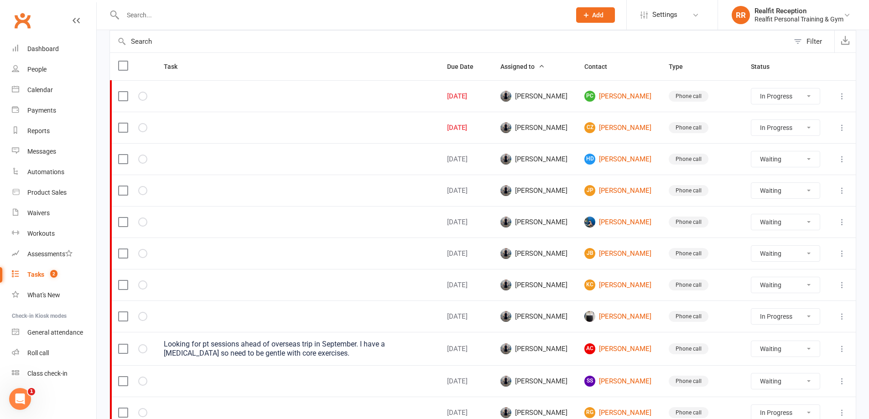
select select "waiting"
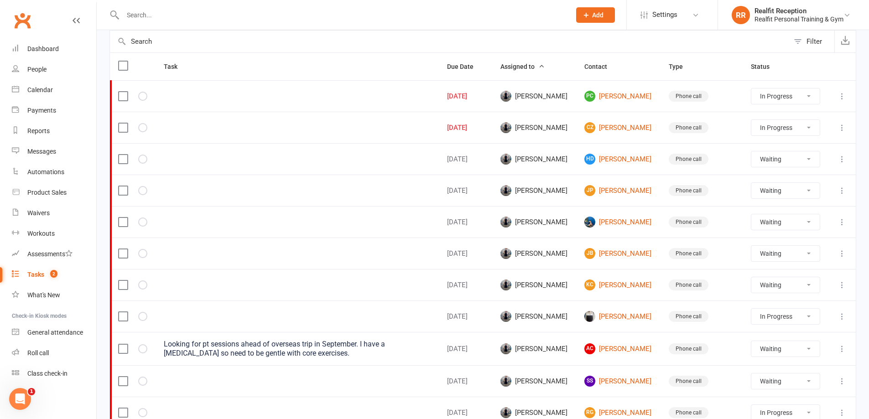
select select "started"
select select "waiting"
select select "started"
select select "waiting"
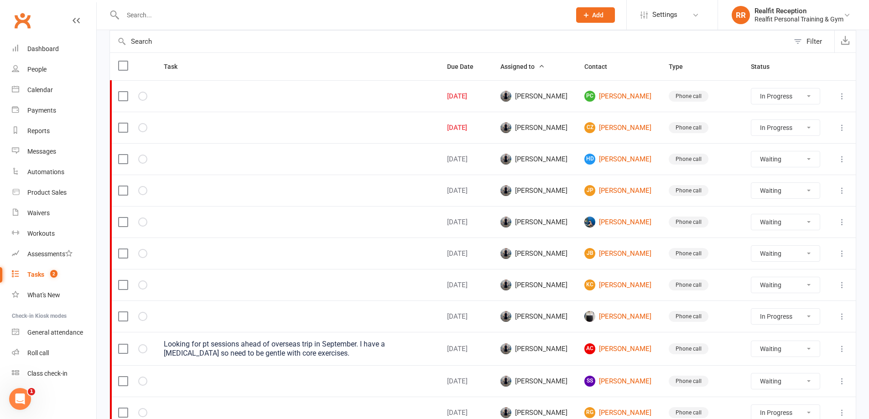
select select "waiting"
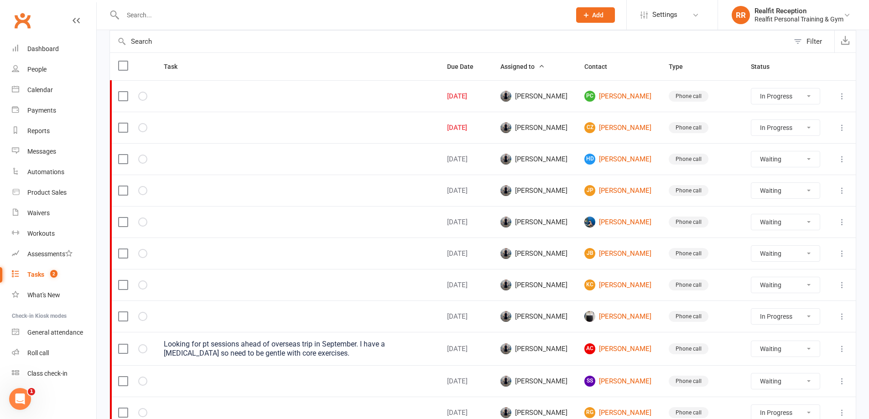
select select "waiting"
select select "started"
select select "waiting"
select select "started"
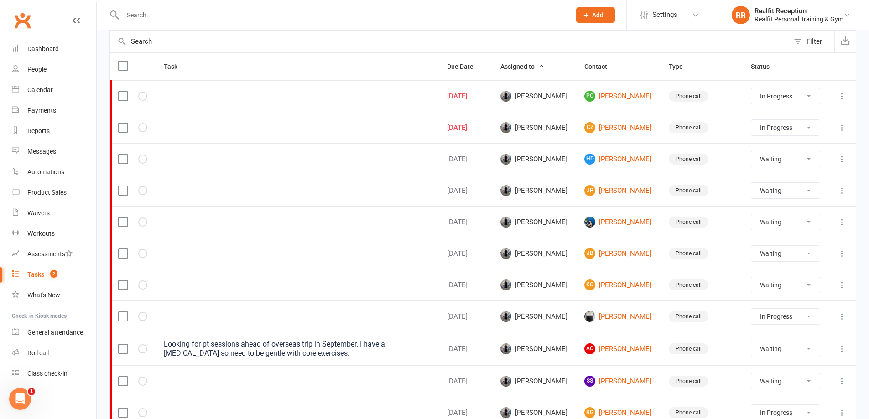
select select "started"
select select "waiting"
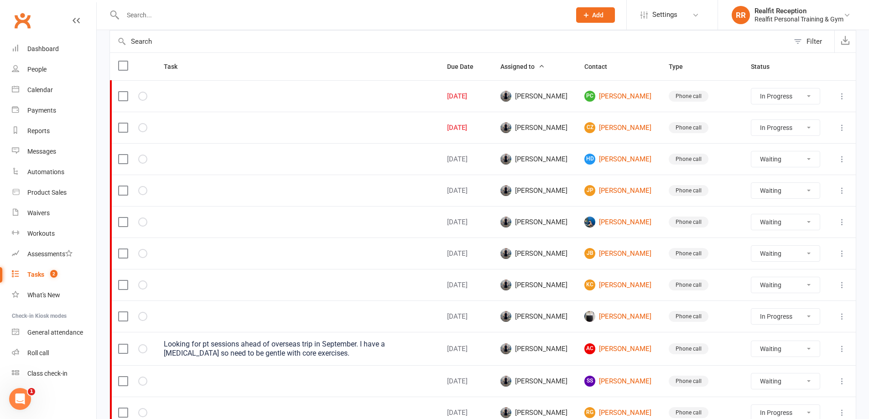
select select "waiting"
select select "started"
select select "waiting"
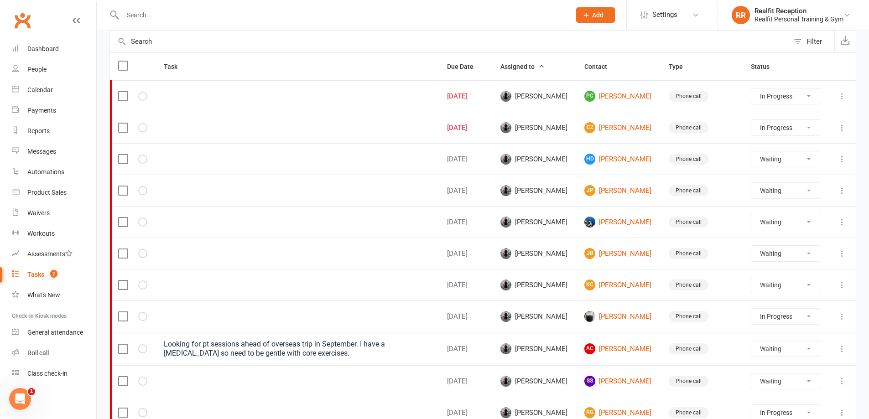
select select "started"
select select "waiting"
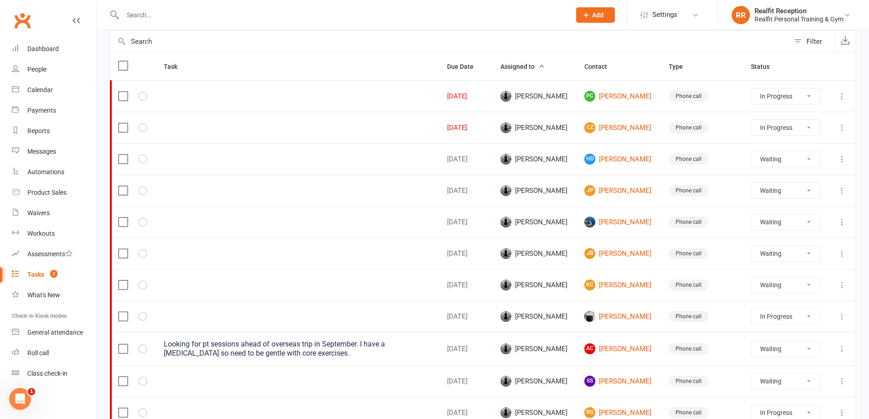
select select "waiting"
select select "started"
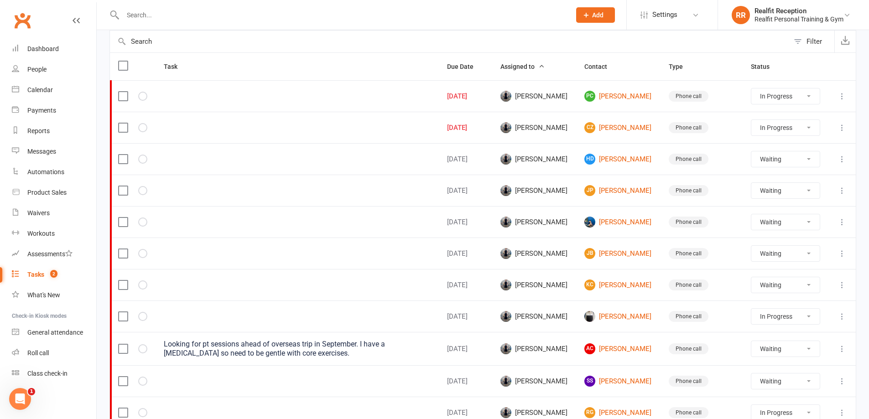
select select "waiting"
select select "started"
select select "waiting"
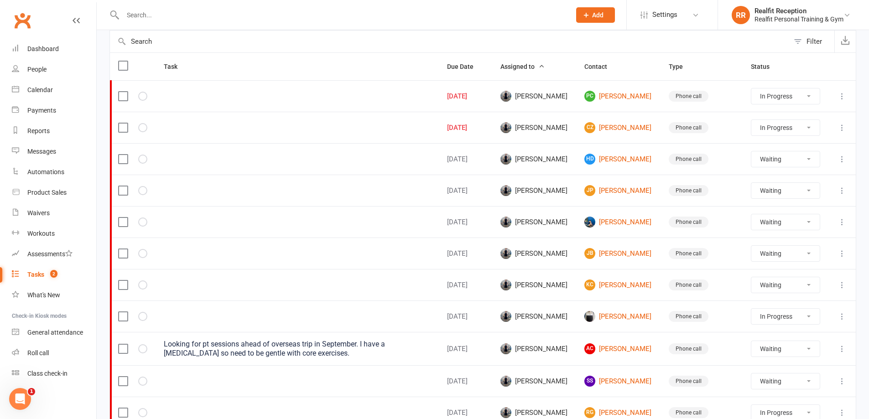
select select "waiting"
select select "started"
select select "waiting"
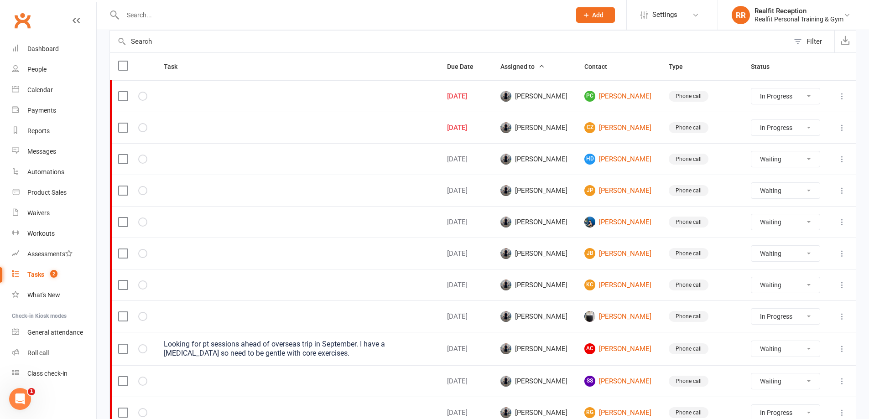
select select "waiting"
select select "started"
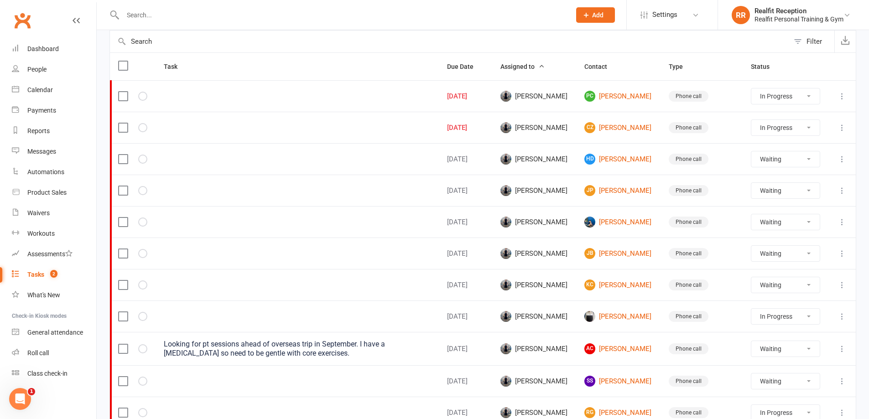
select select "waiting"
select select "started"
select select "waiting"
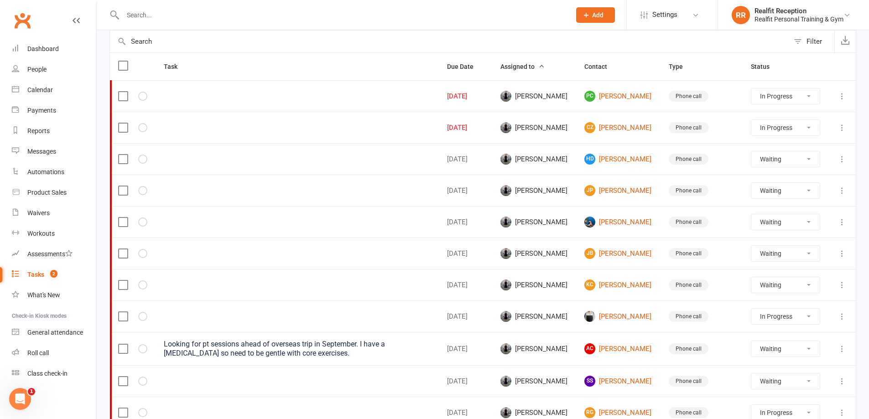
select select "waiting"
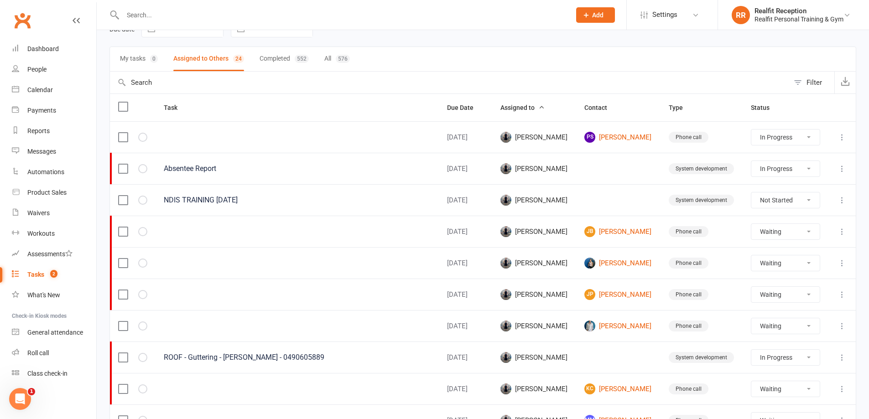
scroll to position [5, 0]
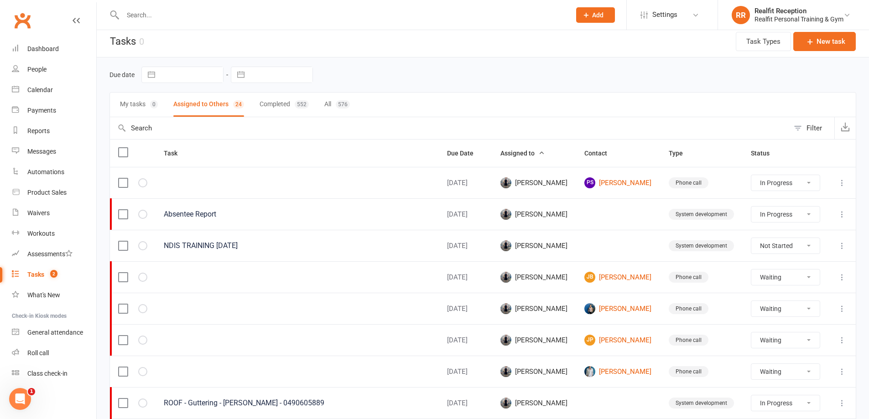
click at [277, 108] on button "Completed 552" at bounding box center [284, 105] width 49 height 24
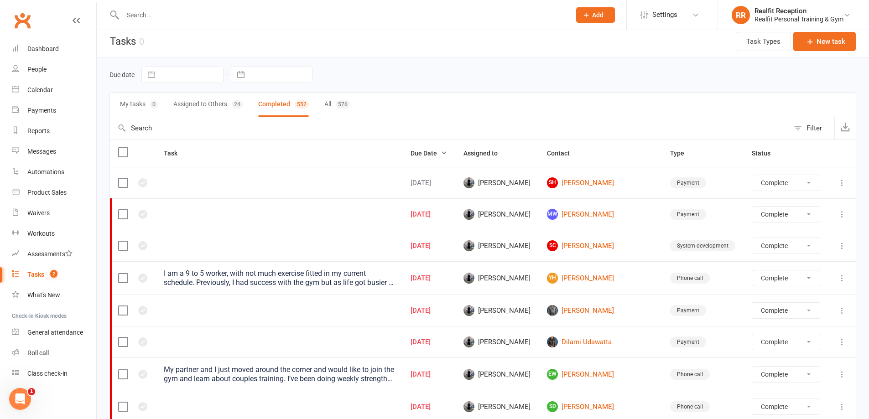
click at [447, 152] on span "Due Date" at bounding box center [429, 153] width 36 height 7
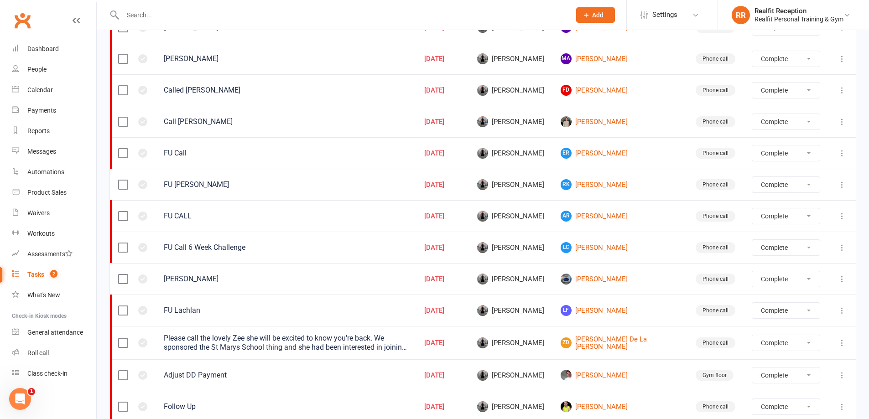
scroll to position [611, 0]
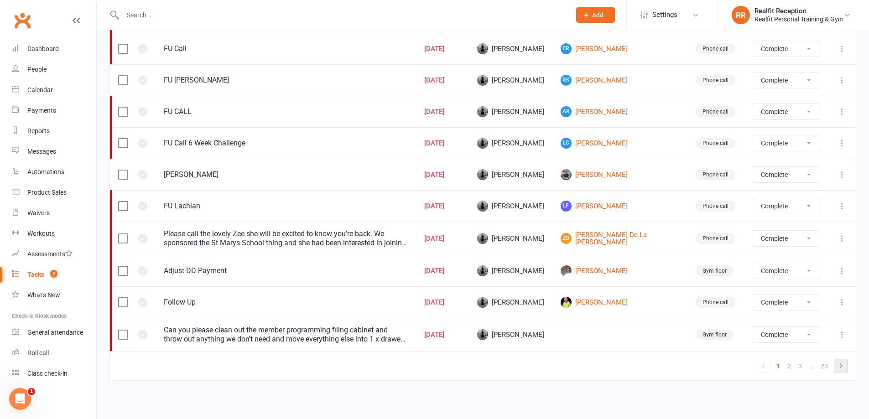
click at [839, 368] on icon at bounding box center [840, 365] width 11 height 11
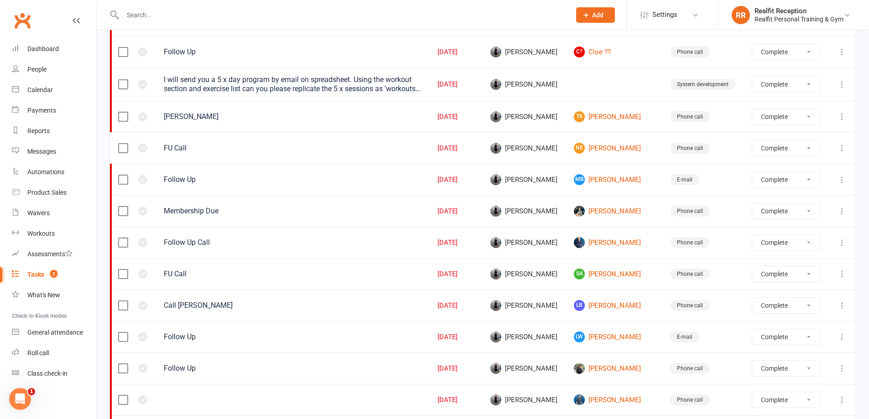
scroll to position [0, 0]
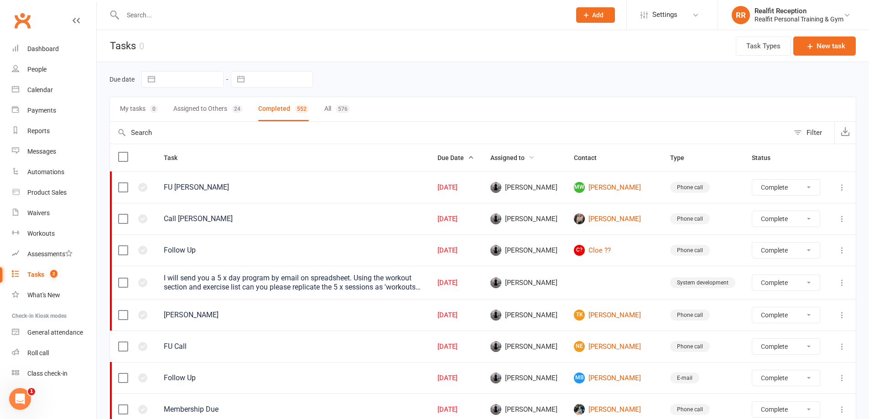
click at [524, 156] on span "Assigned to" at bounding box center [512, 157] width 44 height 7
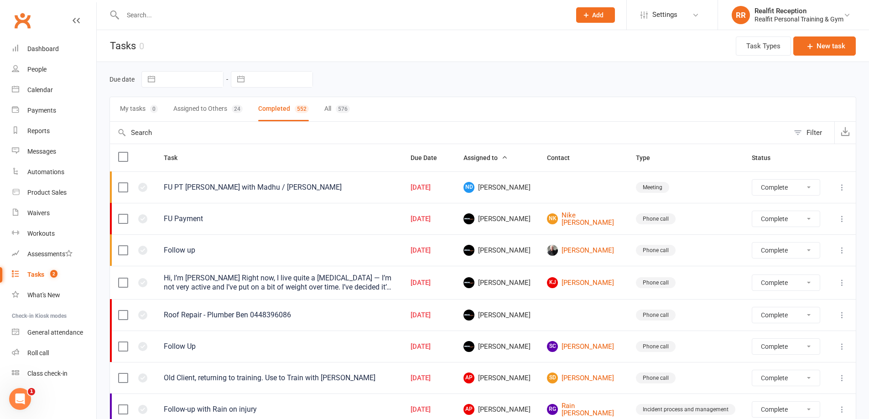
scroll to position [137, 0]
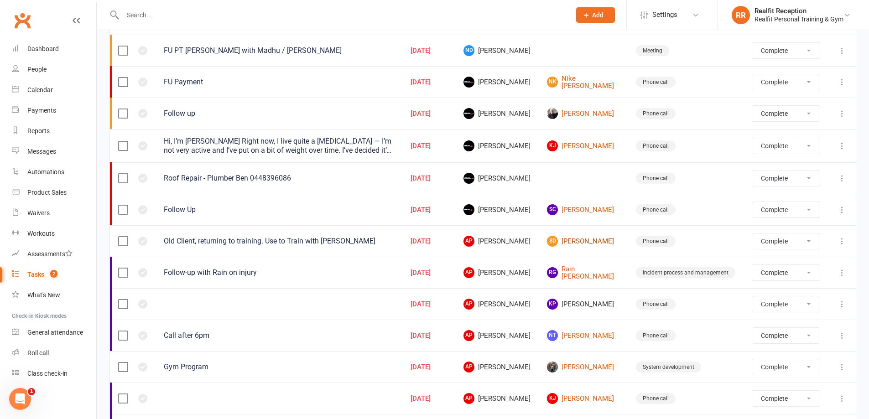
click at [589, 238] on link "SD [PERSON_NAME]" at bounding box center [583, 241] width 73 height 11
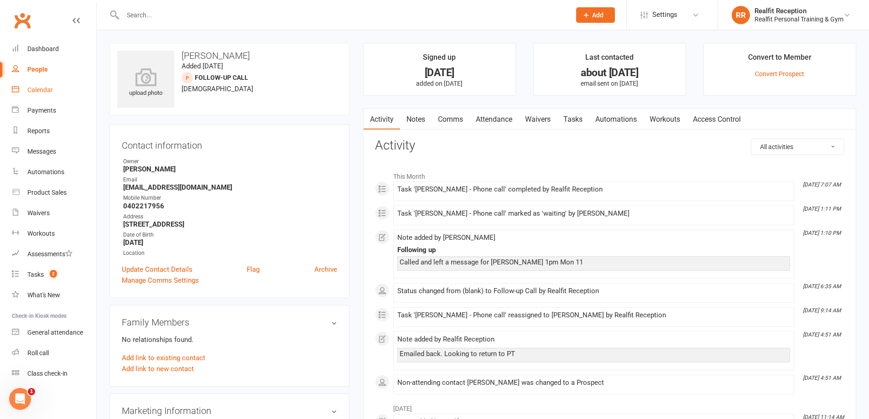
click at [37, 91] on div "Calendar" at bounding box center [40, 89] width 26 height 7
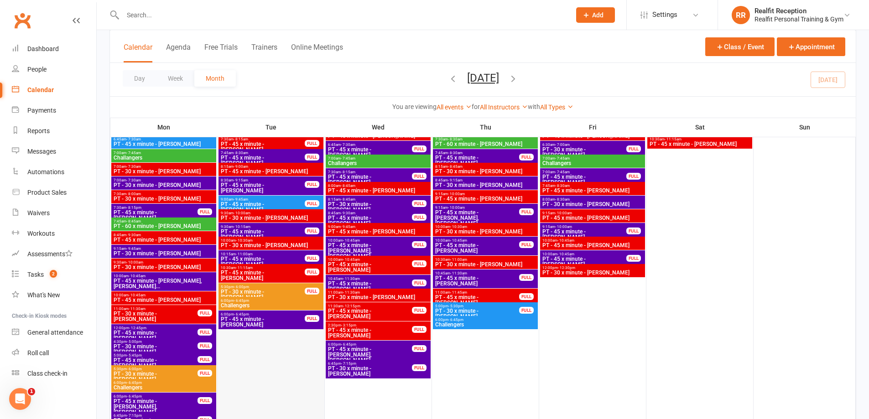
scroll to position [1049, 0]
